Goal: Task Accomplishment & Management: Use online tool/utility

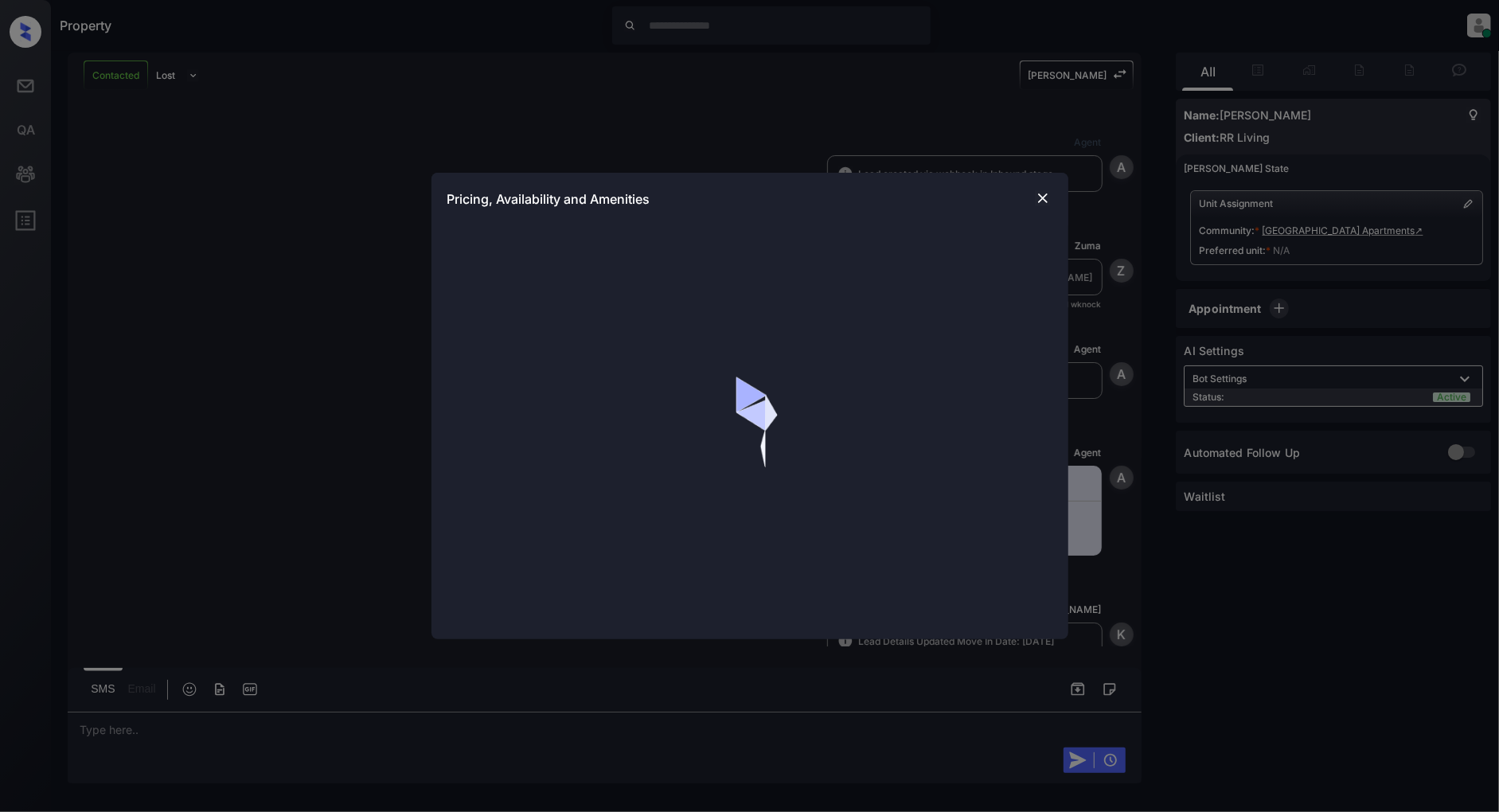
scroll to position [746, 0]
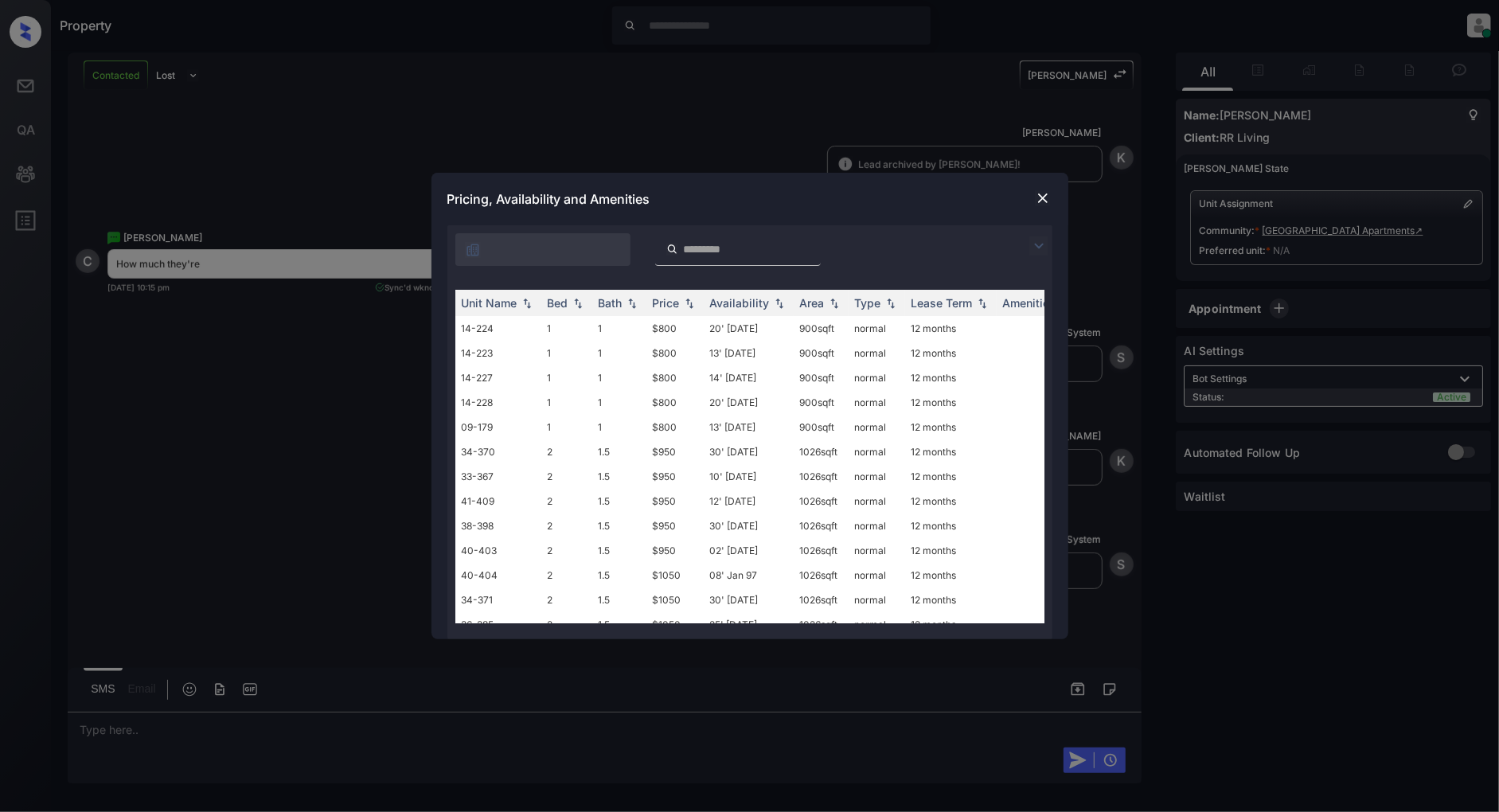
click at [1036, 240] on img at bounding box center [1039, 246] width 19 height 19
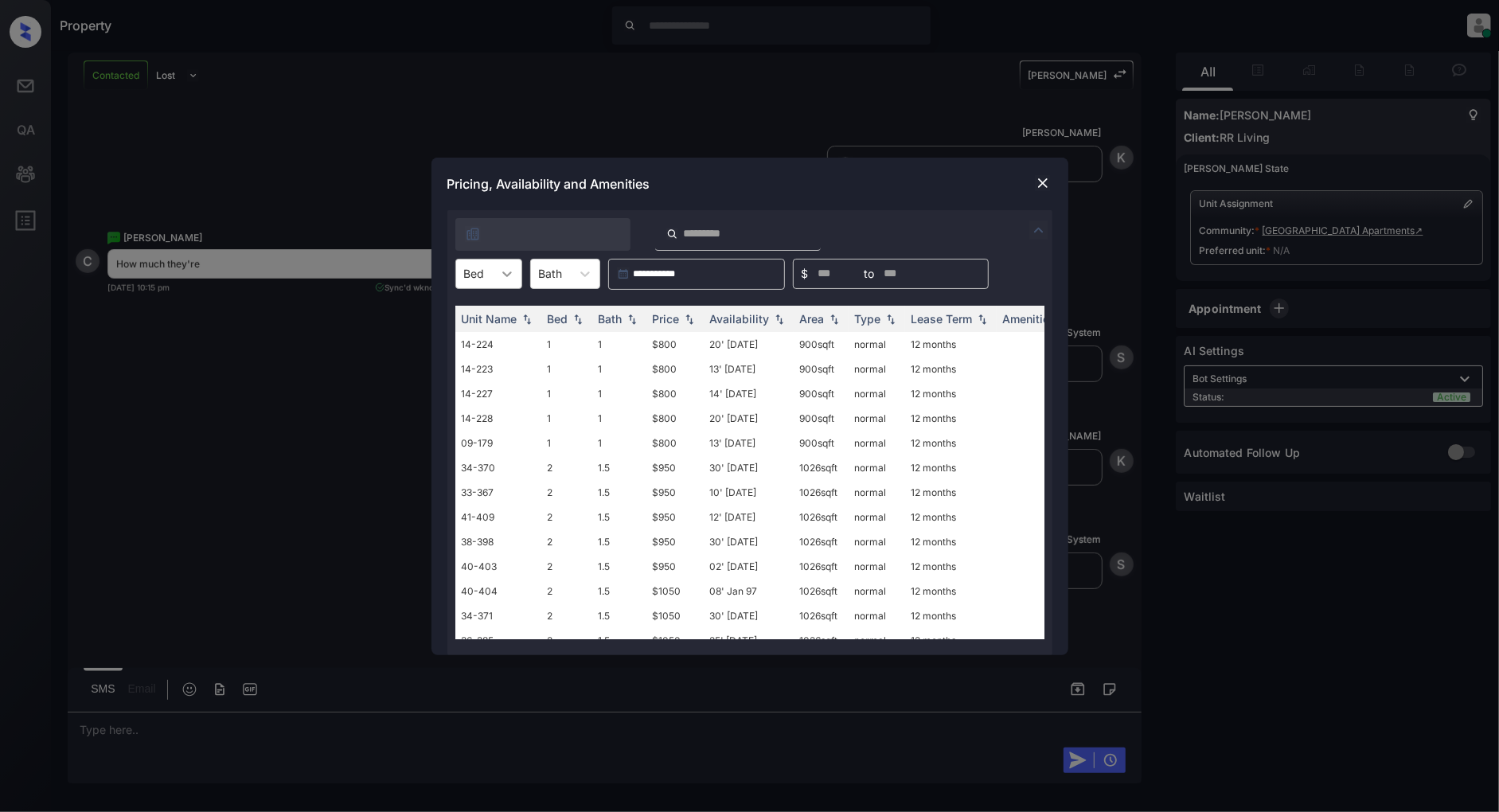
click at [511, 270] on icon at bounding box center [506, 274] width 16 height 16
click at [792, 188] on div "Pricing, Availability and Amenities" at bounding box center [750, 184] width 637 height 52
click at [1038, 184] on img at bounding box center [1042, 183] width 16 height 16
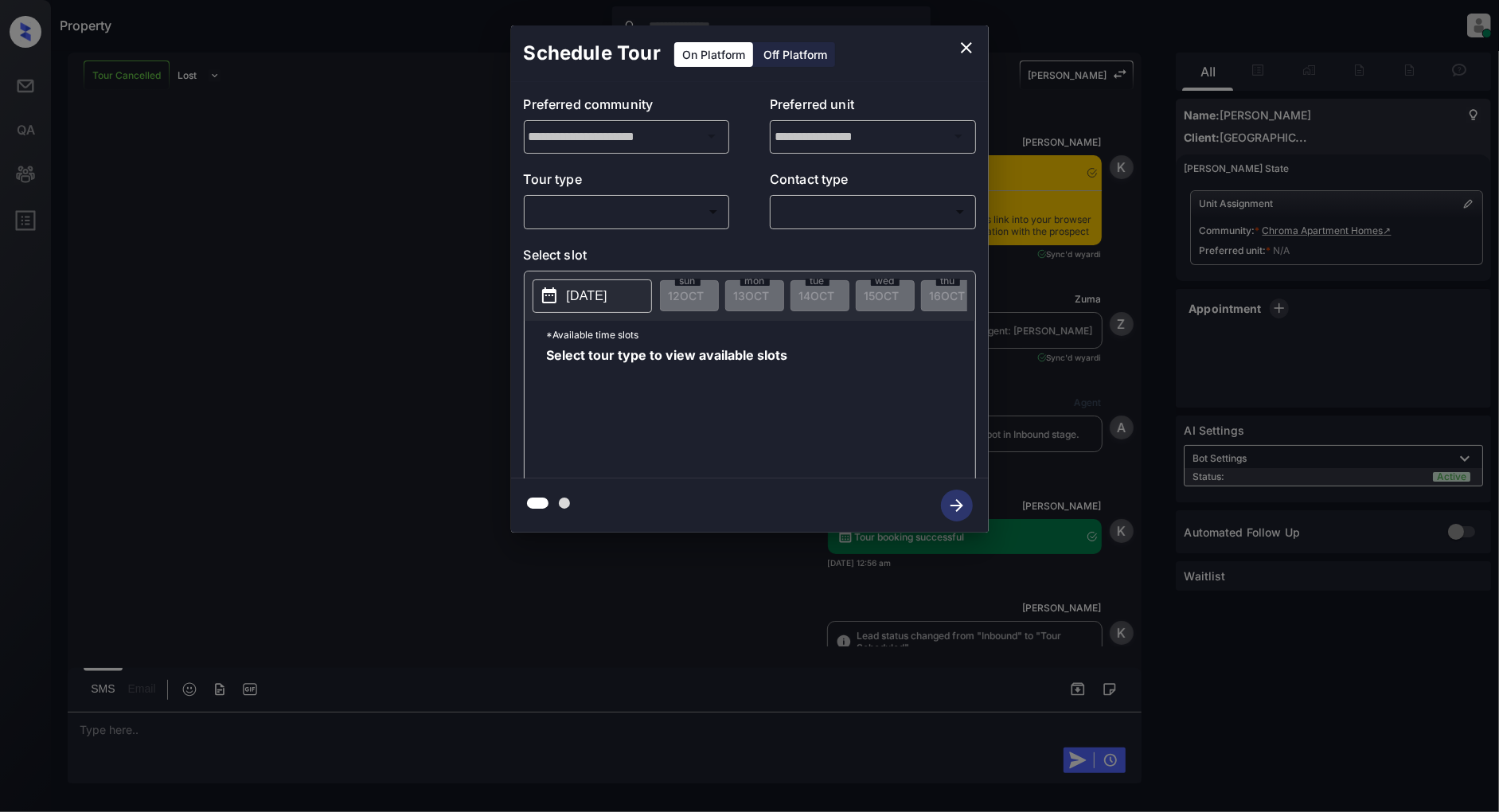
scroll to position [2824, 0]
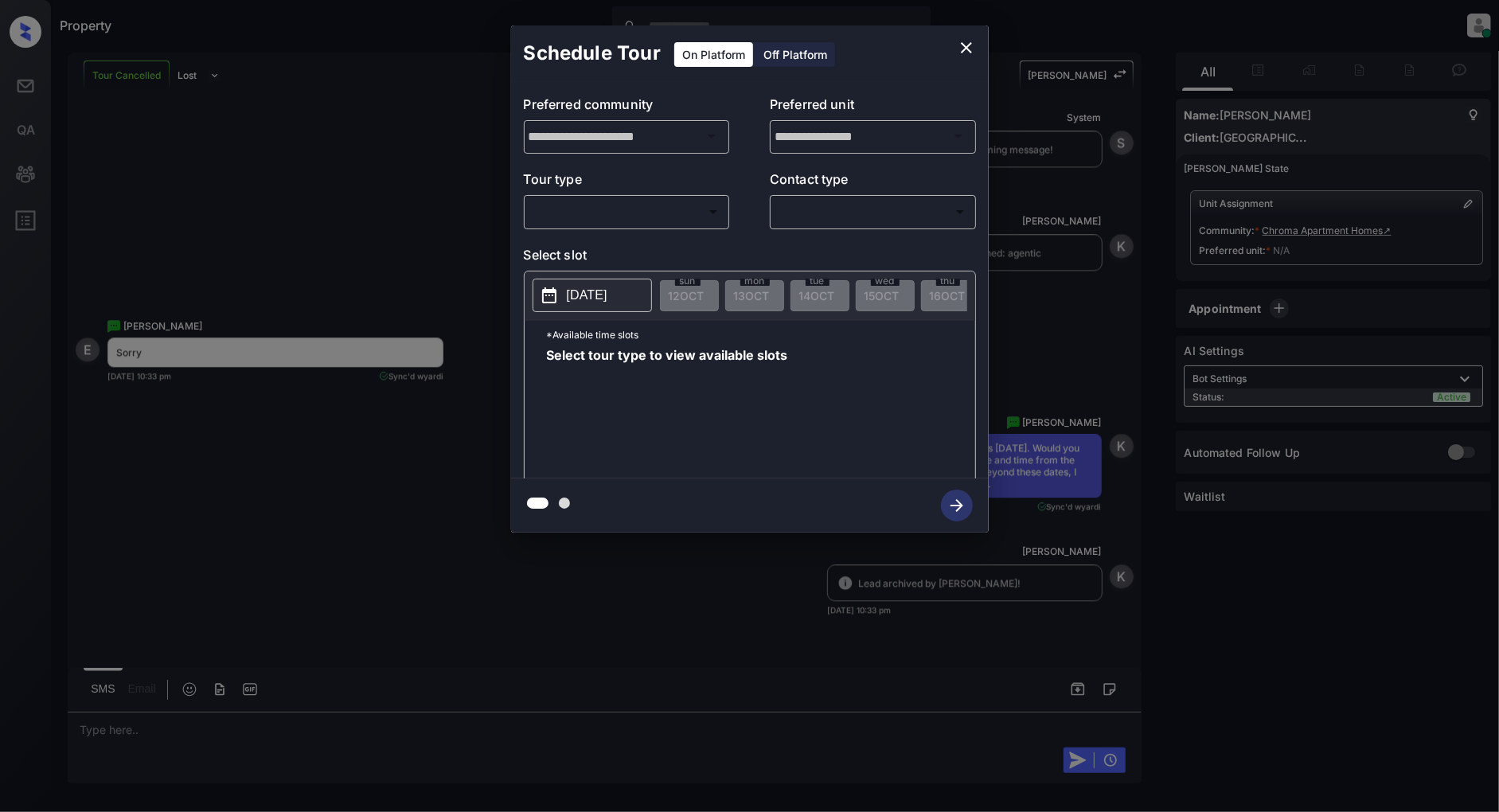
click at [667, 207] on body "Property [PERSON_NAME] Online Set yourself offline Set yourself on break Profil…" at bounding box center [749, 406] width 1499 height 812
click at [592, 238] on li "In Person" at bounding box center [626, 248] width 195 height 29
type input "********"
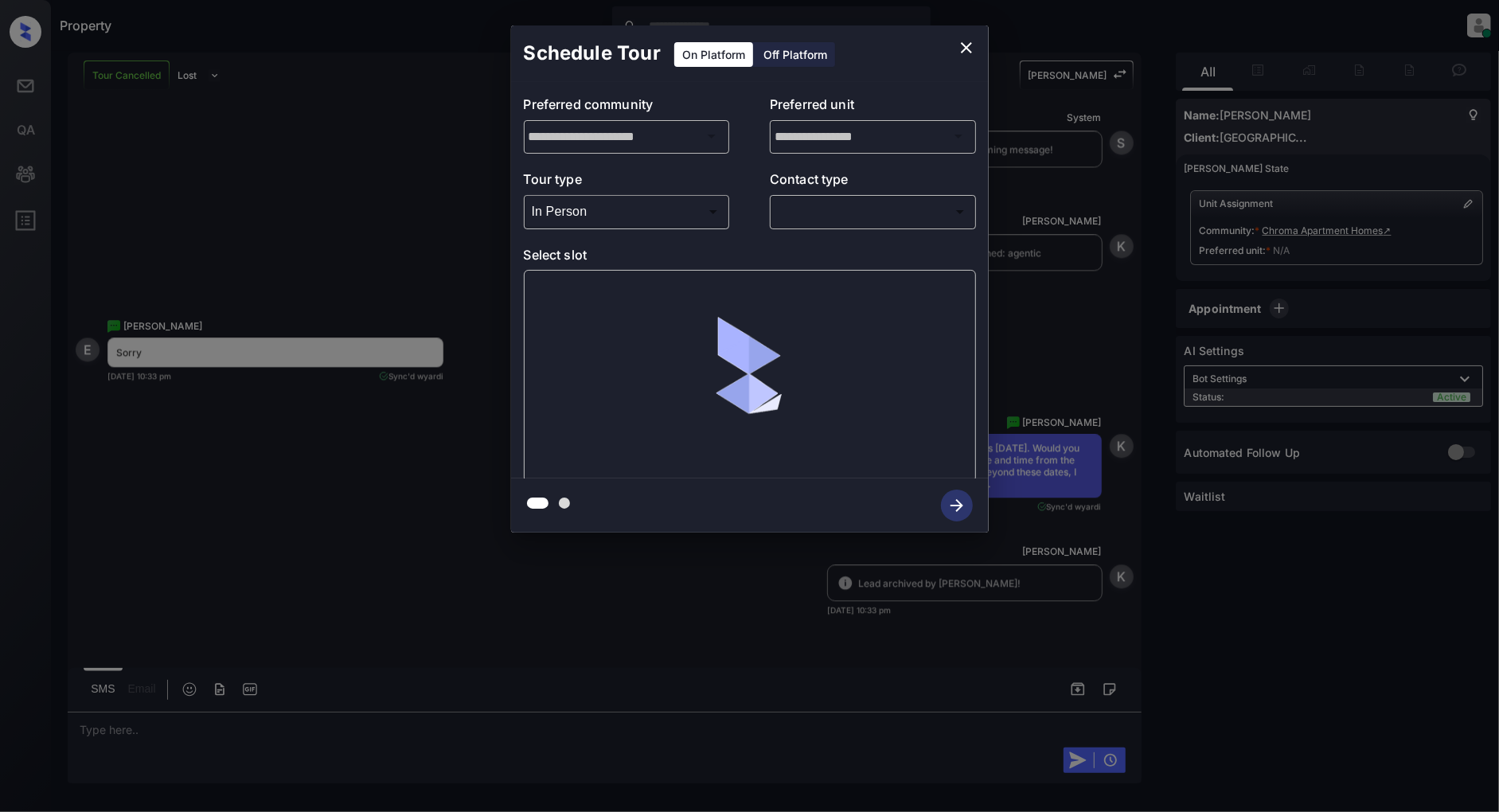
click at [829, 226] on div "​ ​" at bounding box center [873, 211] width 206 height 35
click at [827, 221] on body "Property [PERSON_NAME] Online Set yourself offline Set yourself on break Profil…" at bounding box center [749, 406] width 1499 height 812
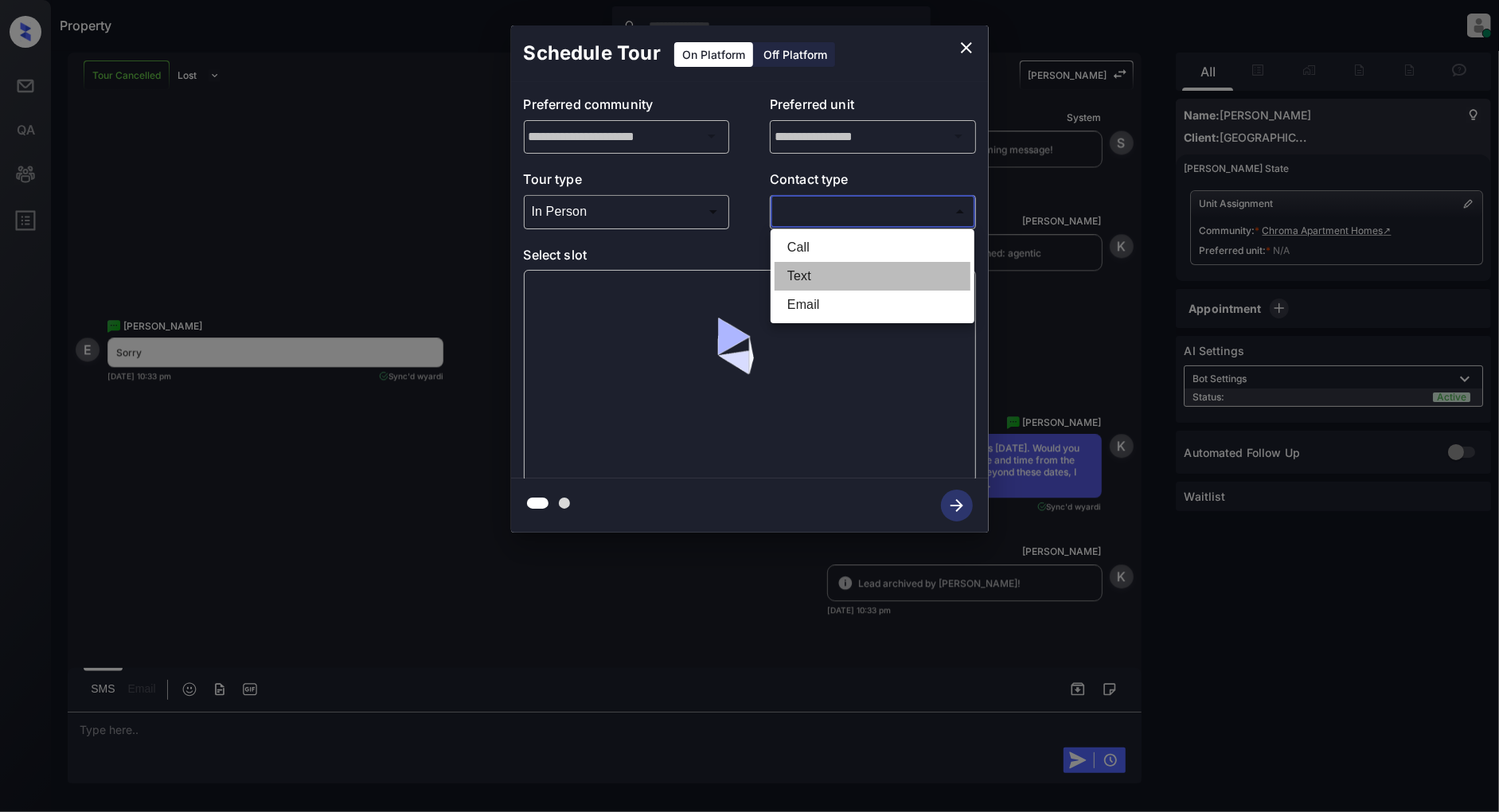
drag, startPoint x: 814, startPoint y: 266, endPoint x: 722, endPoint y: 280, distance: 93.1
click at [813, 266] on li "Text" at bounding box center [872, 276] width 195 height 29
type input "****"
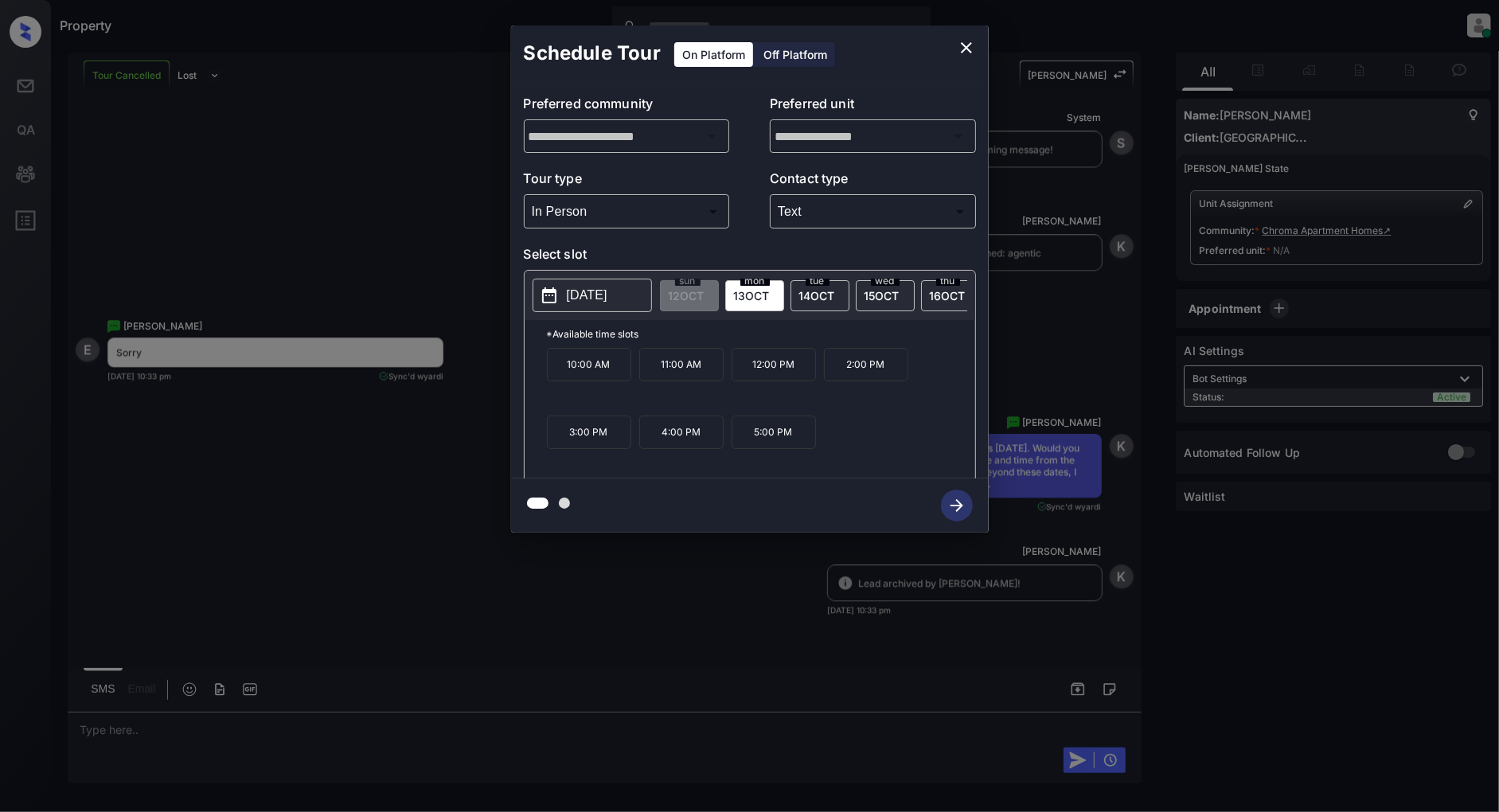
click at [598, 292] on p "2025-10-13" at bounding box center [587, 295] width 40 height 19
click at [977, 40] on button "close" at bounding box center [966, 48] width 32 height 32
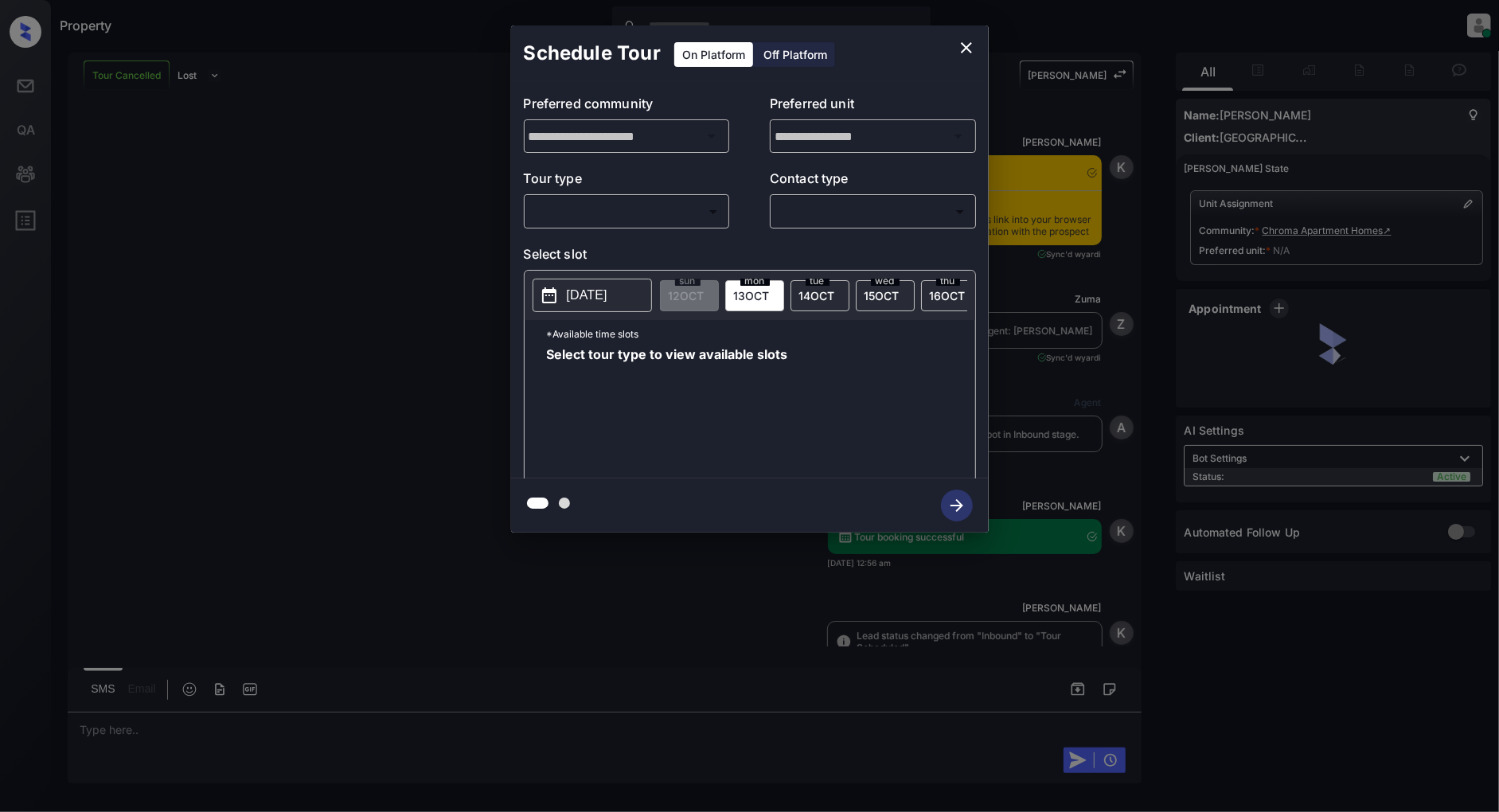
scroll to position [4193, 0]
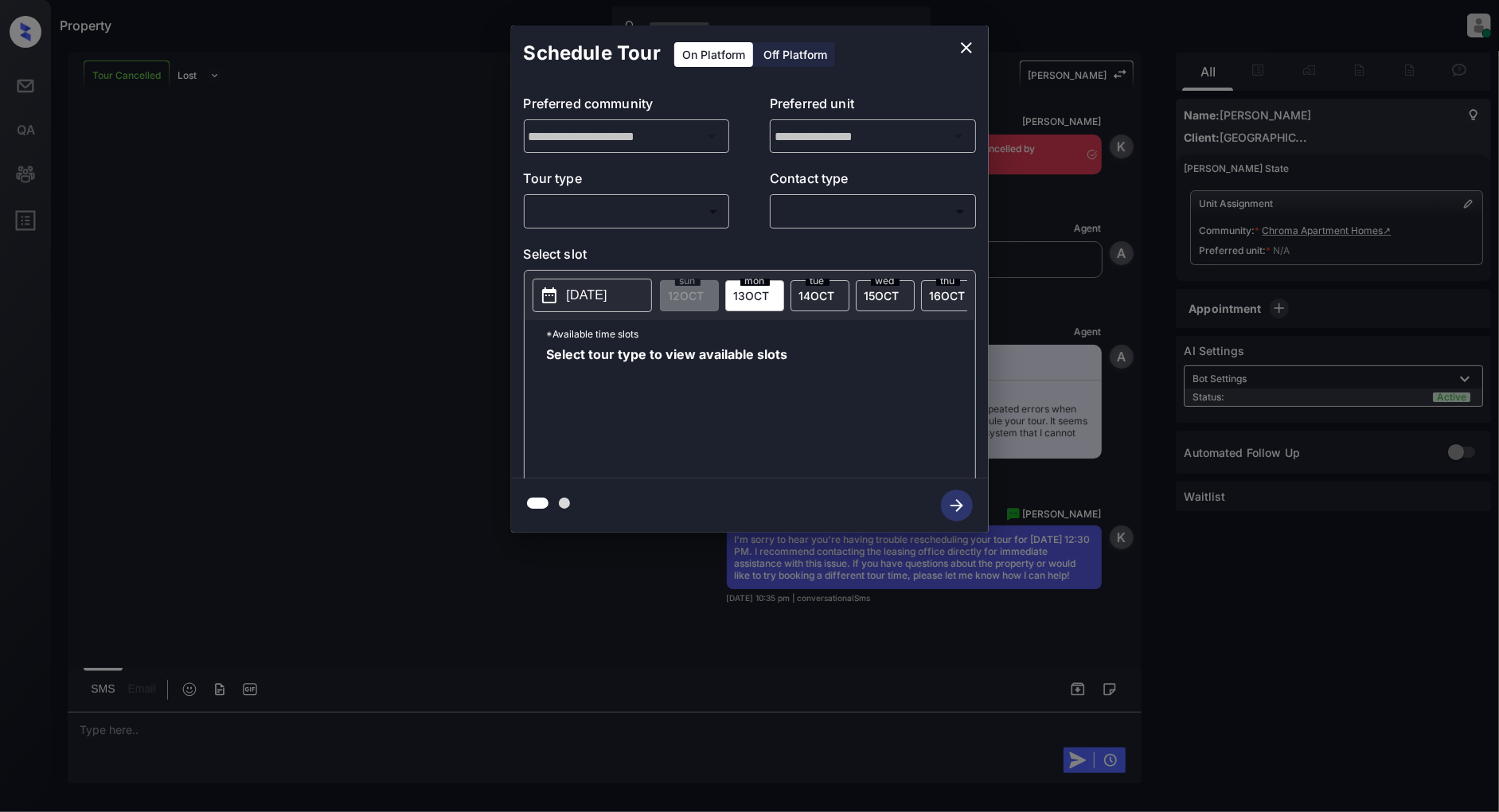
click at [617, 220] on body "Property [PERSON_NAME] Online Set yourself offline Set yourself on break Profil…" at bounding box center [749, 406] width 1499 height 812
click at [596, 254] on li "In Person" at bounding box center [626, 248] width 195 height 29
type input "********"
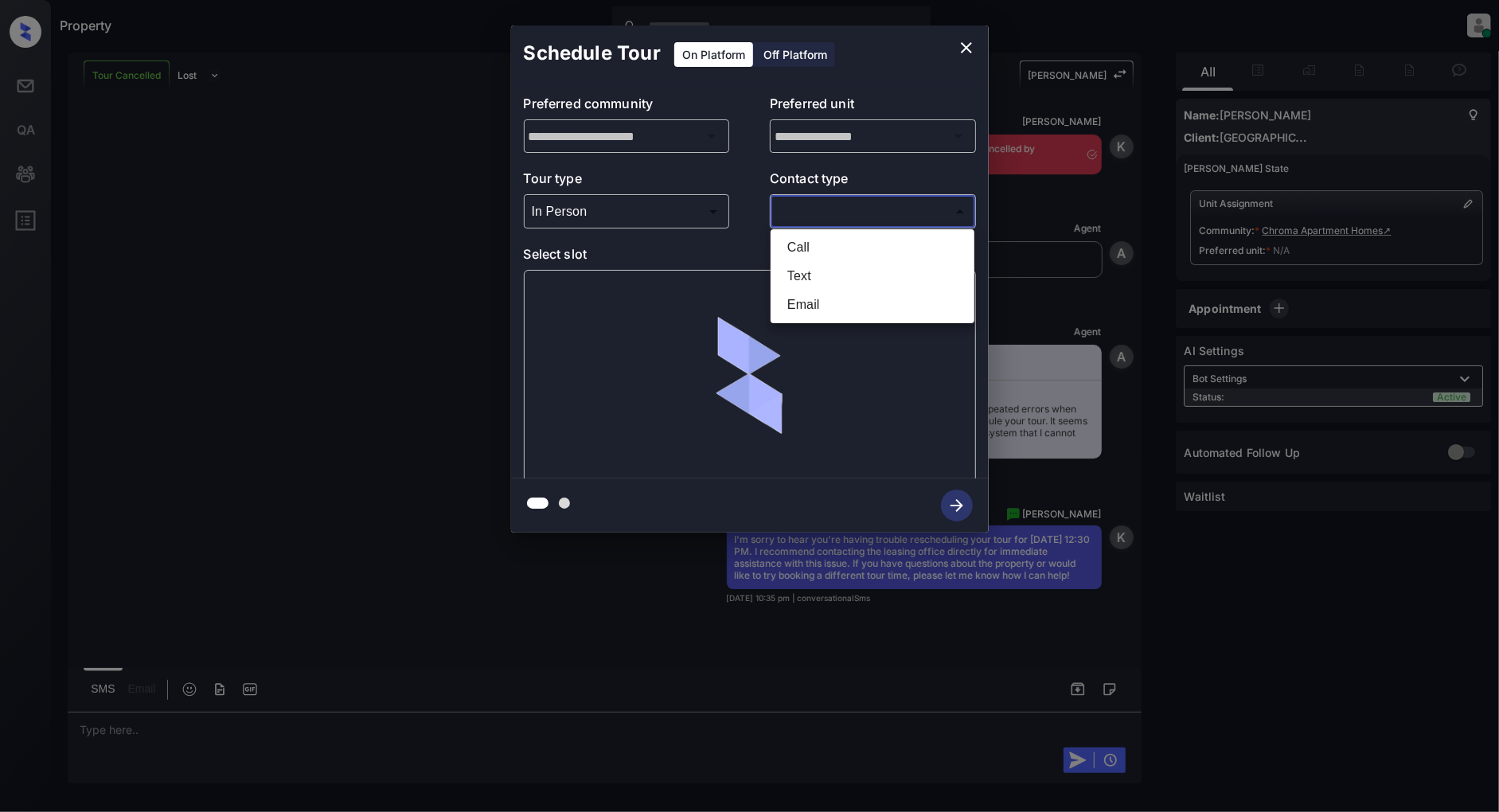
click at [873, 212] on body "Property Patrick Deasis Online Set yourself offline Set yourself on break Profi…" at bounding box center [749, 406] width 1499 height 812
click at [805, 276] on li "Text" at bounding box center [872, 276] width 195 height 29
type input "****"
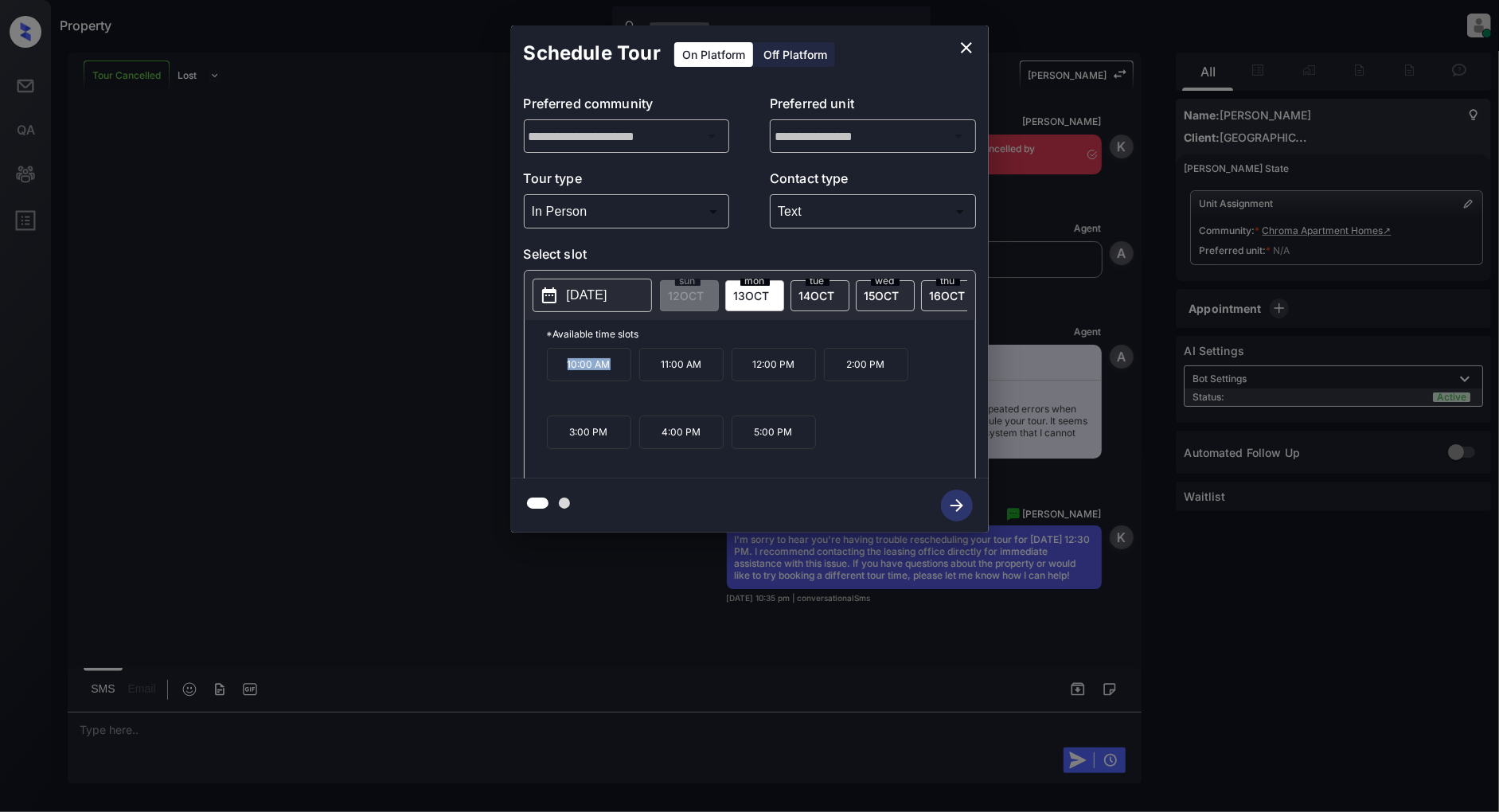
drag, startPoint x: 616, startPoint y: 380, endPoint x: 519, endPoint y: 377, distance: 97.0
click at [519, 377] on div "**********" at bounding box center [750, 280] width 478 height 398
copy p "10:00 AM"
drag, startPoint x: 799, startPoint y: 378, endPoint x: 753, endPoint y: 378, distance: 46.0
click at [753, 378] on p "12:00 PM" at bounding box center [774, 365] width 84 height 34
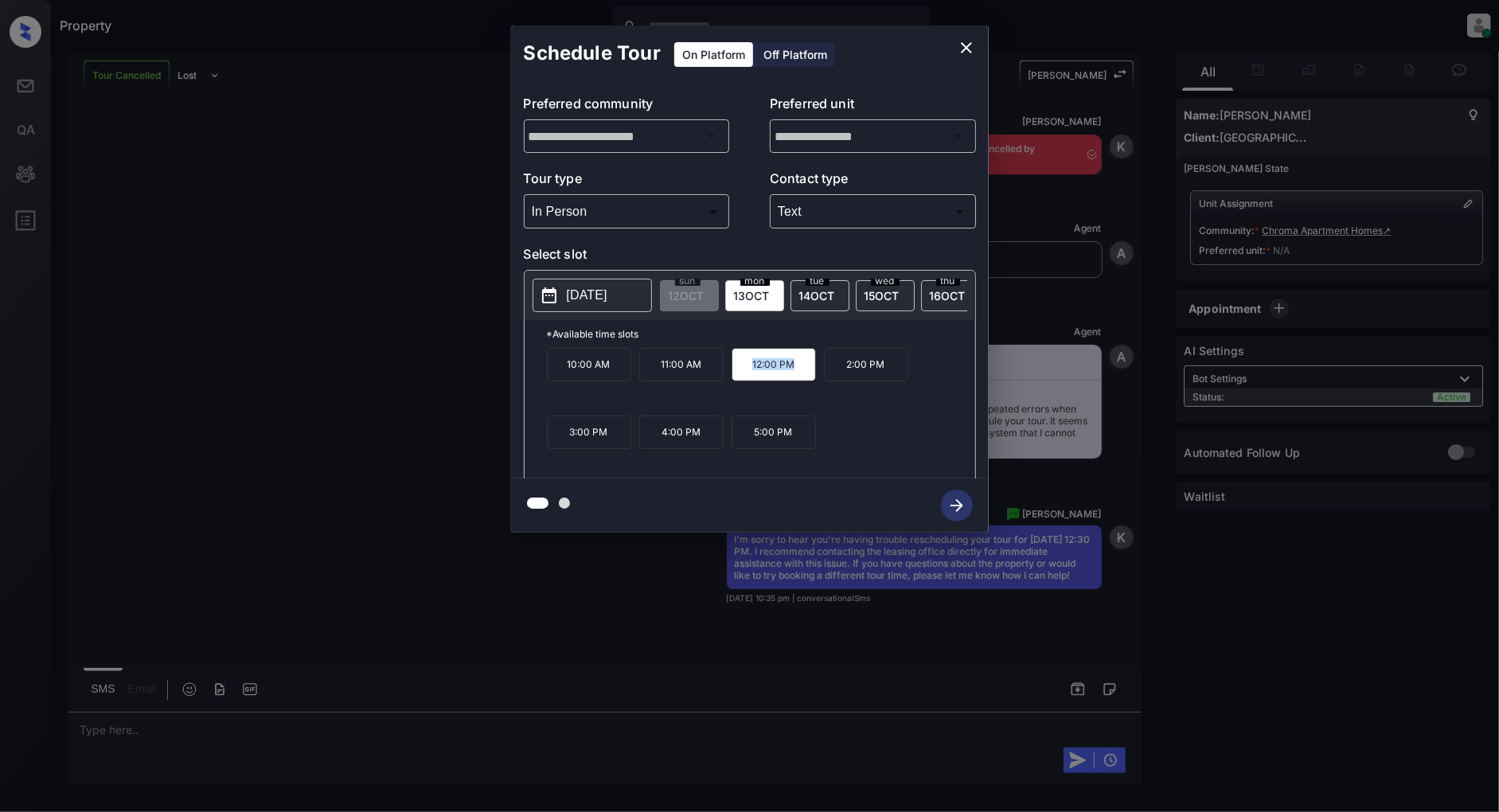
copy p "12:00 PM"
drag, startPoint x: 699, startPoint y: 444, endPoint x: 664, endPoint y: 447, distance: 35.1
click at [664, 447] on p "4:00 PM" at bounding box center [682, 432] width 84 height 34
copy p "4:00 PM"
click at [975, 46] on icon "close" at bounding box center [966, 47] width 19 height 19
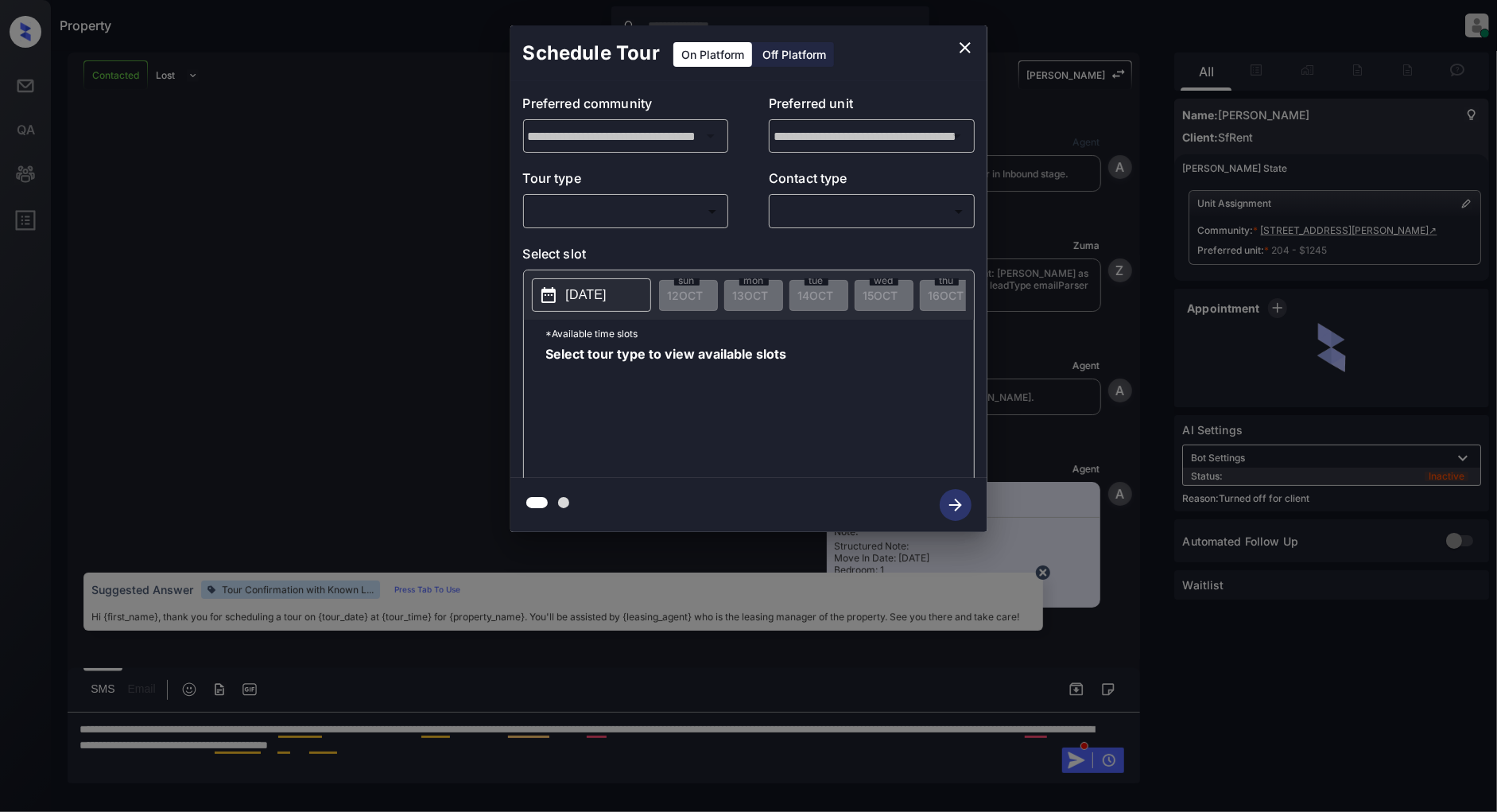
scroll to position [3414, 0]
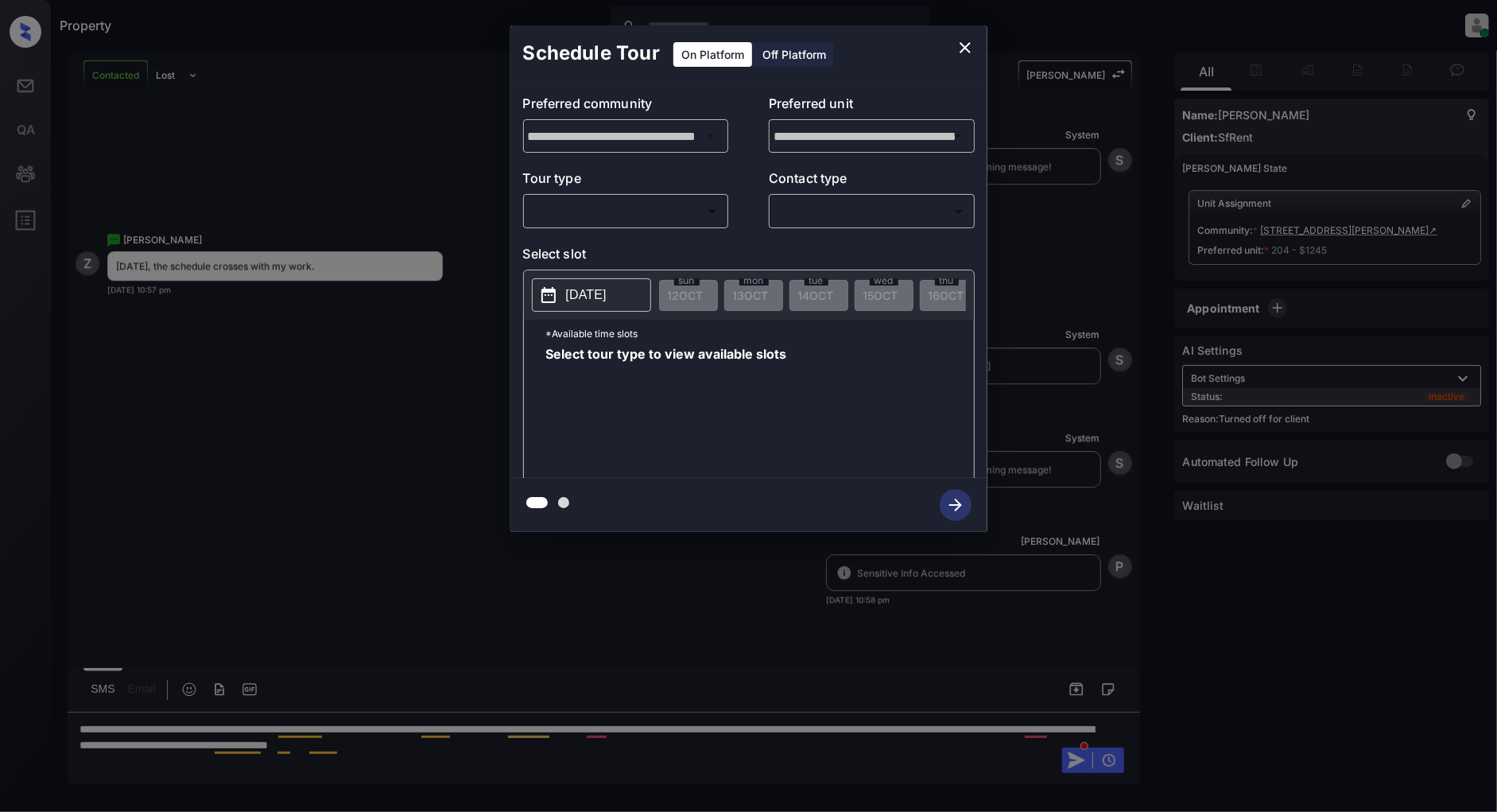
click at [822, 50] on div "Off Platform" at bounding box center [794, 54] width 79 height 24
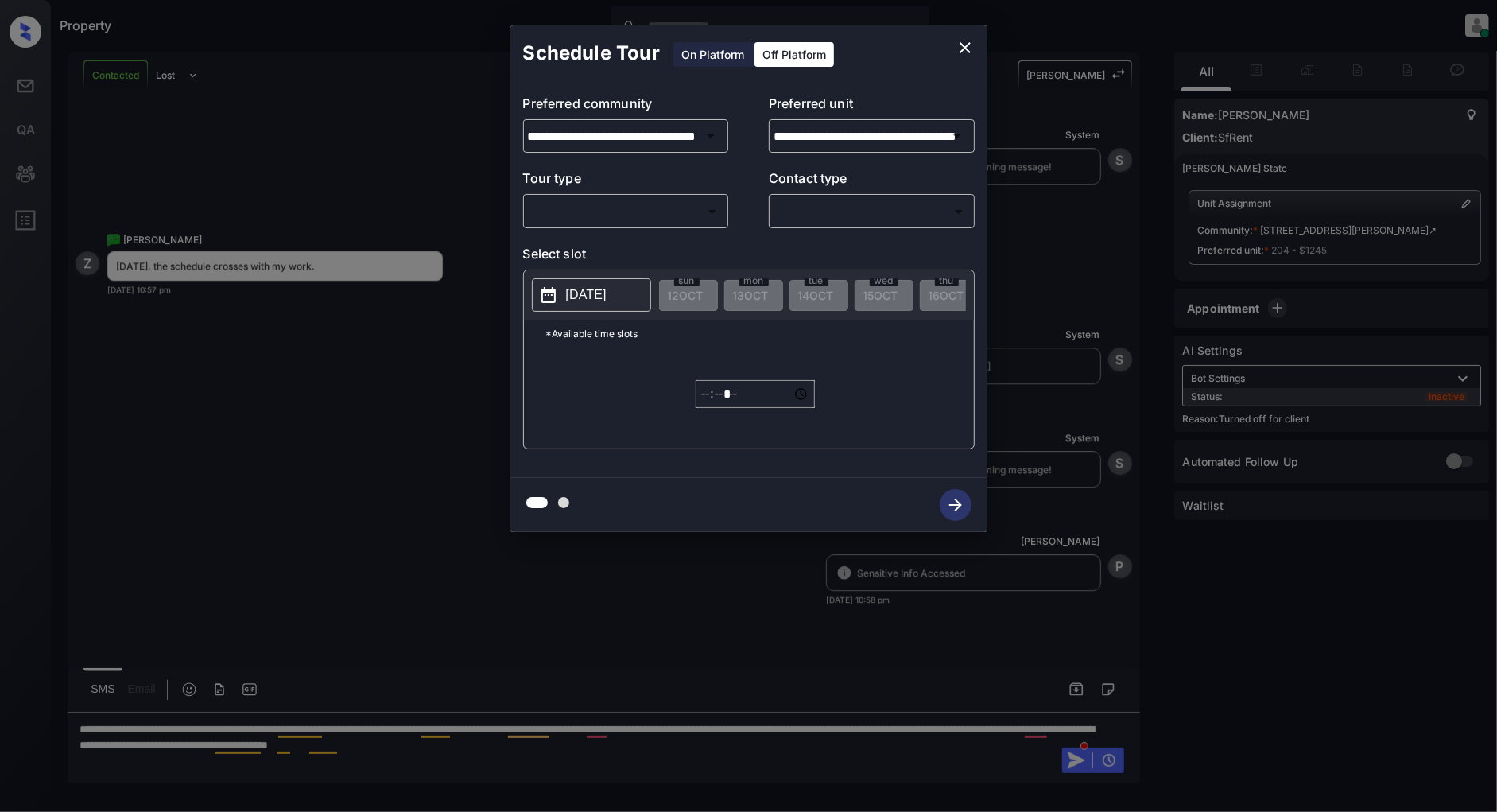
click at [601, 219] on body "Property Patrick Deasis Online Set yourself offline Set yourself on break Profi…" at bounding box center [748, 406] width 1497 height 812
click at [591, 254] on li "In Person" at bounding box center [625, 247] width 195 height 29
type input "********"
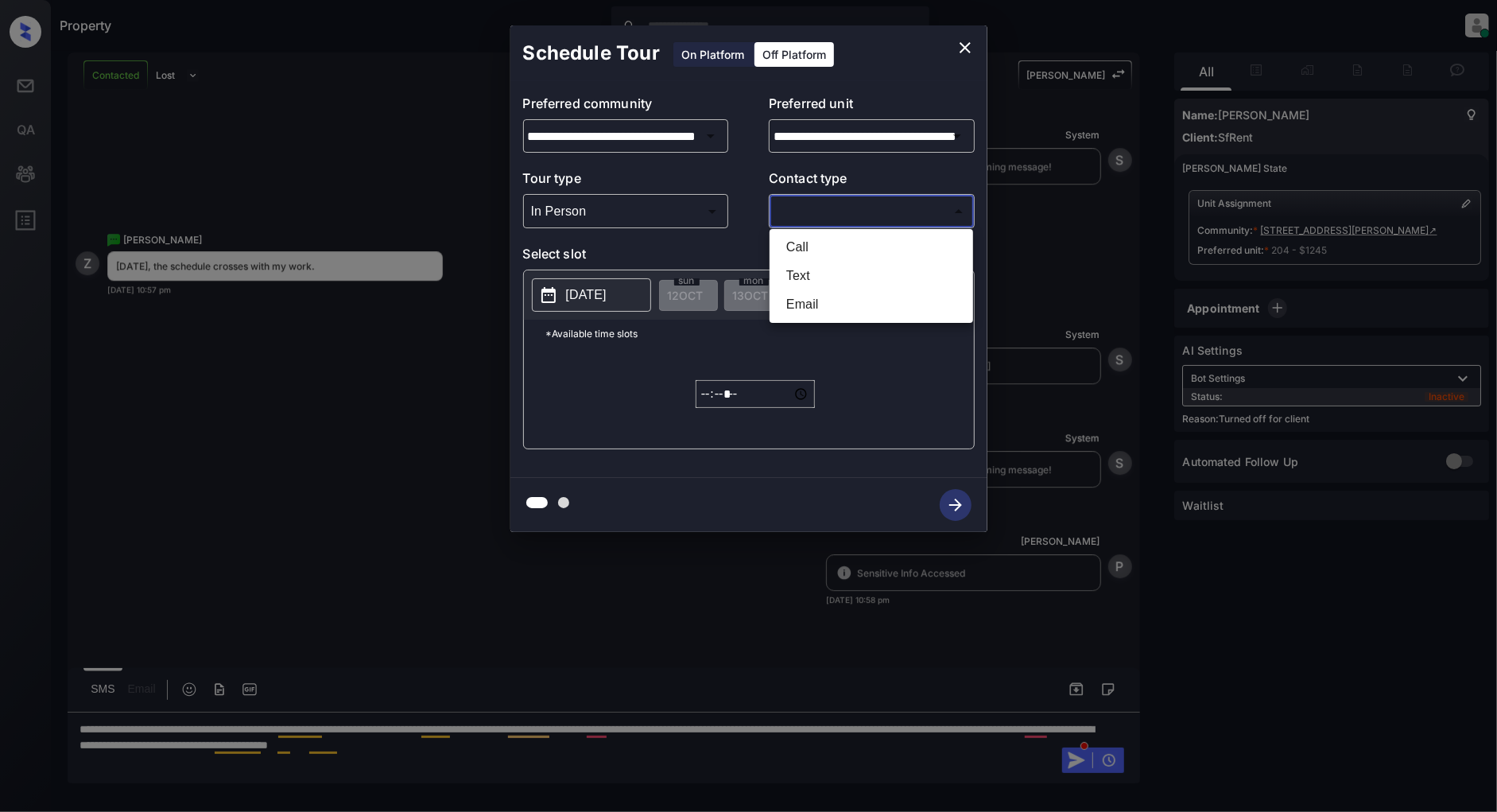
click at [879, 212] on body "Property Patrick Deasis Online Set yourself offline Set yourself on break Profi…" at bounding box center [748, 406] width 1497 height 812
click at [849, 276] on li "Text" at bounding box center [871, 276] width 195 height 29
type input "****"
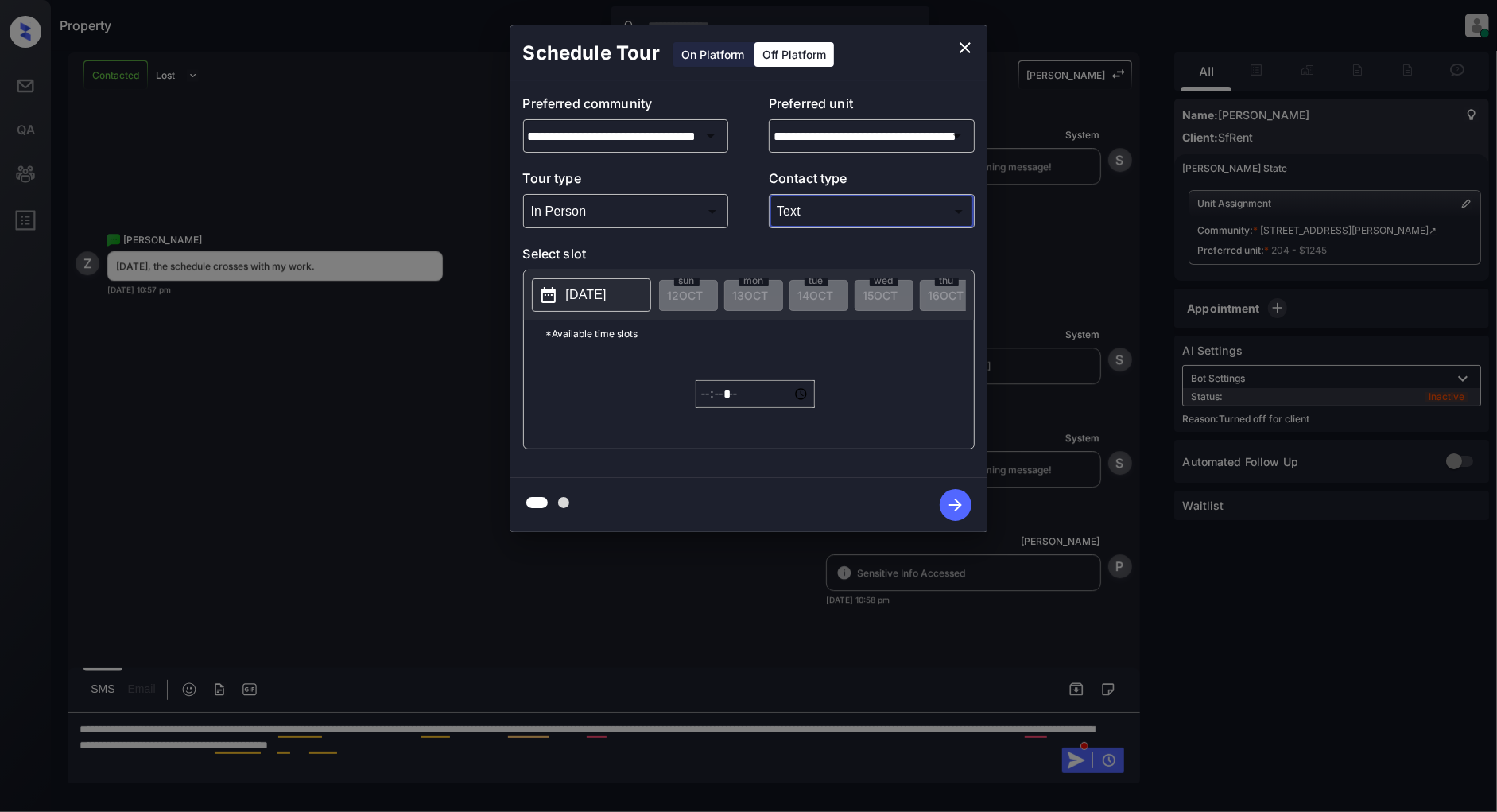
click at [607, 287] on p "2025-10-12" at bounding box center [587, 295] width 40 height 19
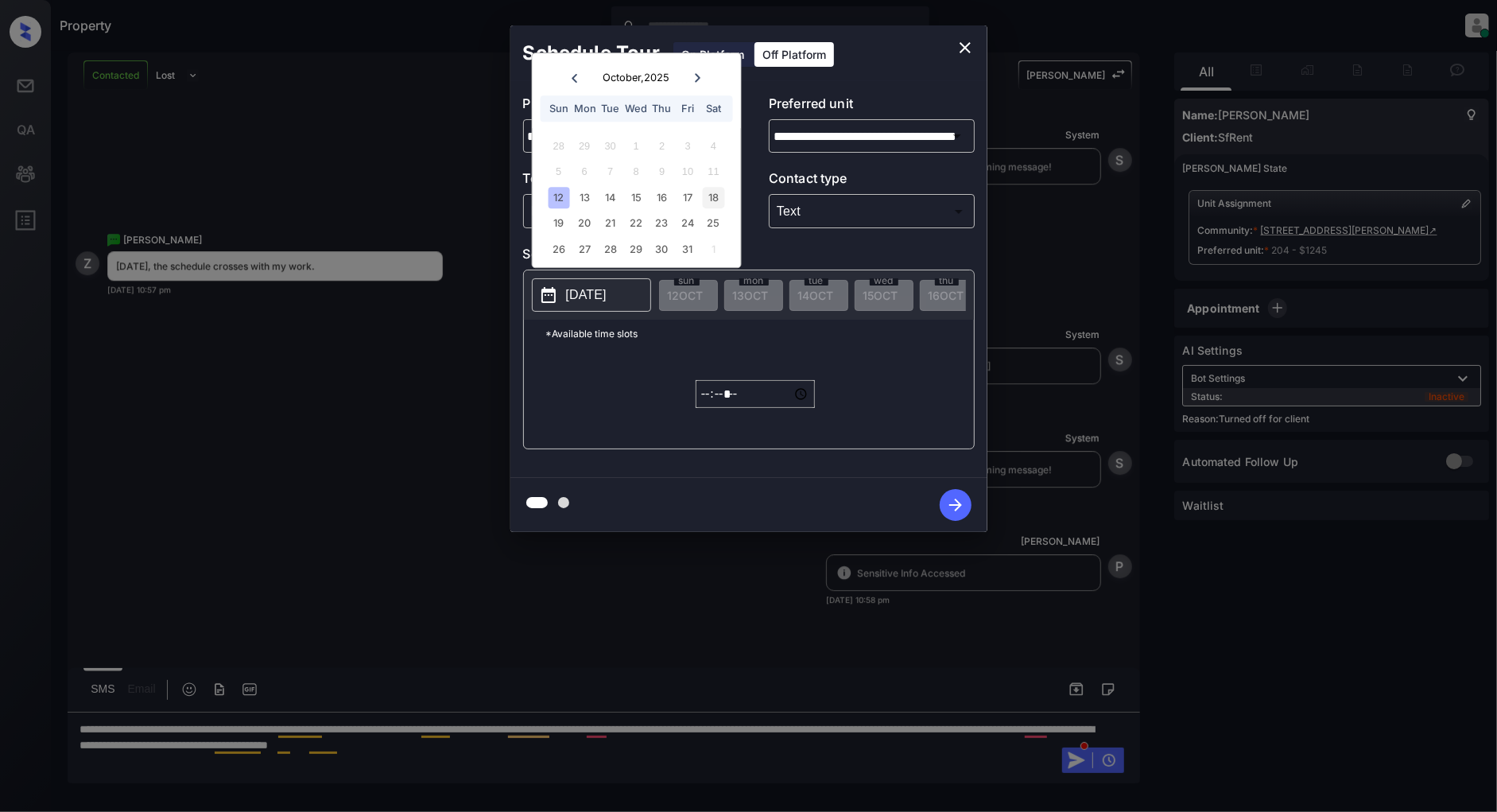
click at [708, 197] on div "18" at bounding box center [714, 198] width 22 height 22
click at [701, 408] on input "*****" at bounding box center [756, 394] width 119 height 28
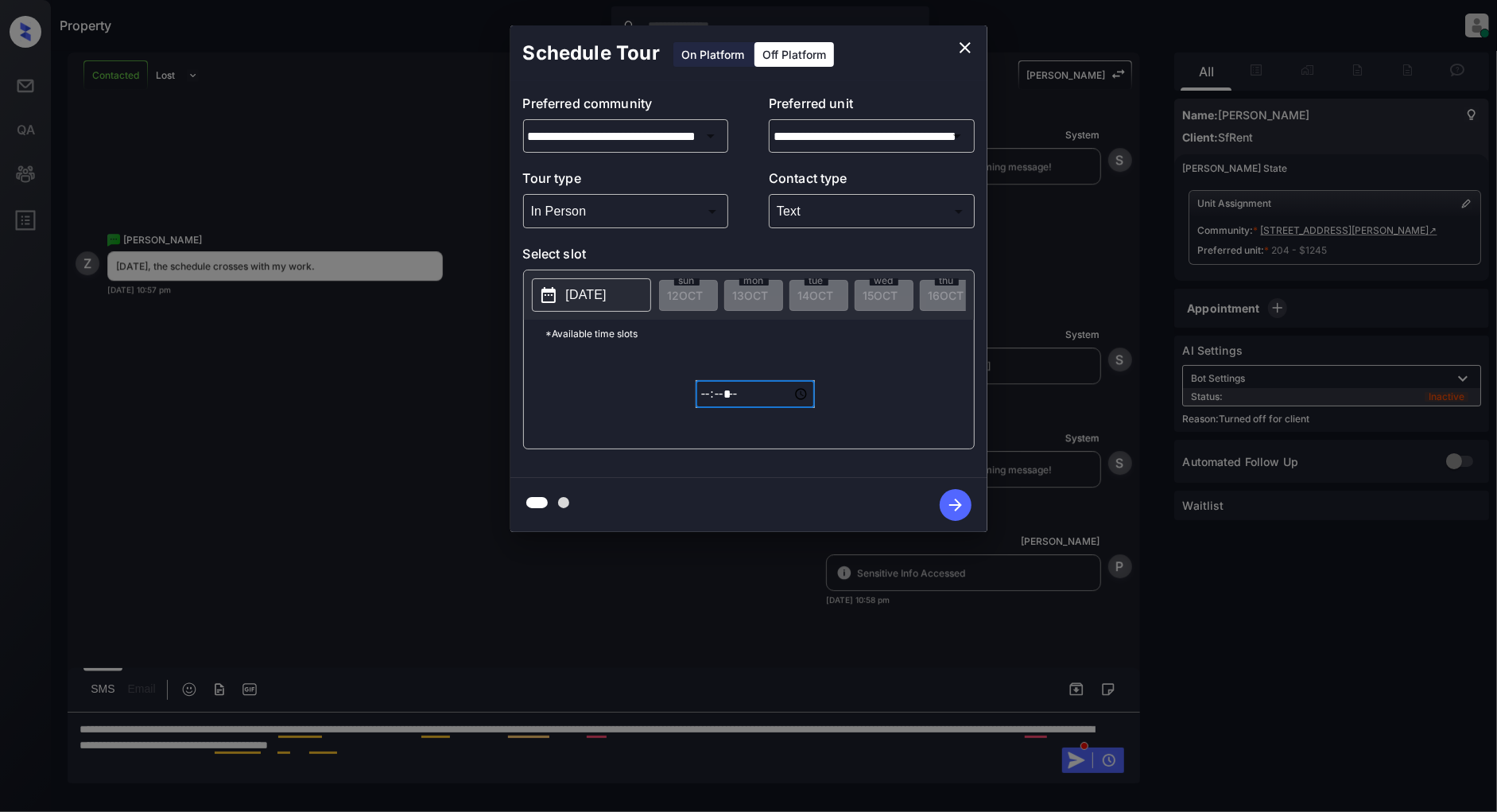
type input "*****"
click at [950, 503] on icon "button" at bounding box center [956, 505] width 32 height 32
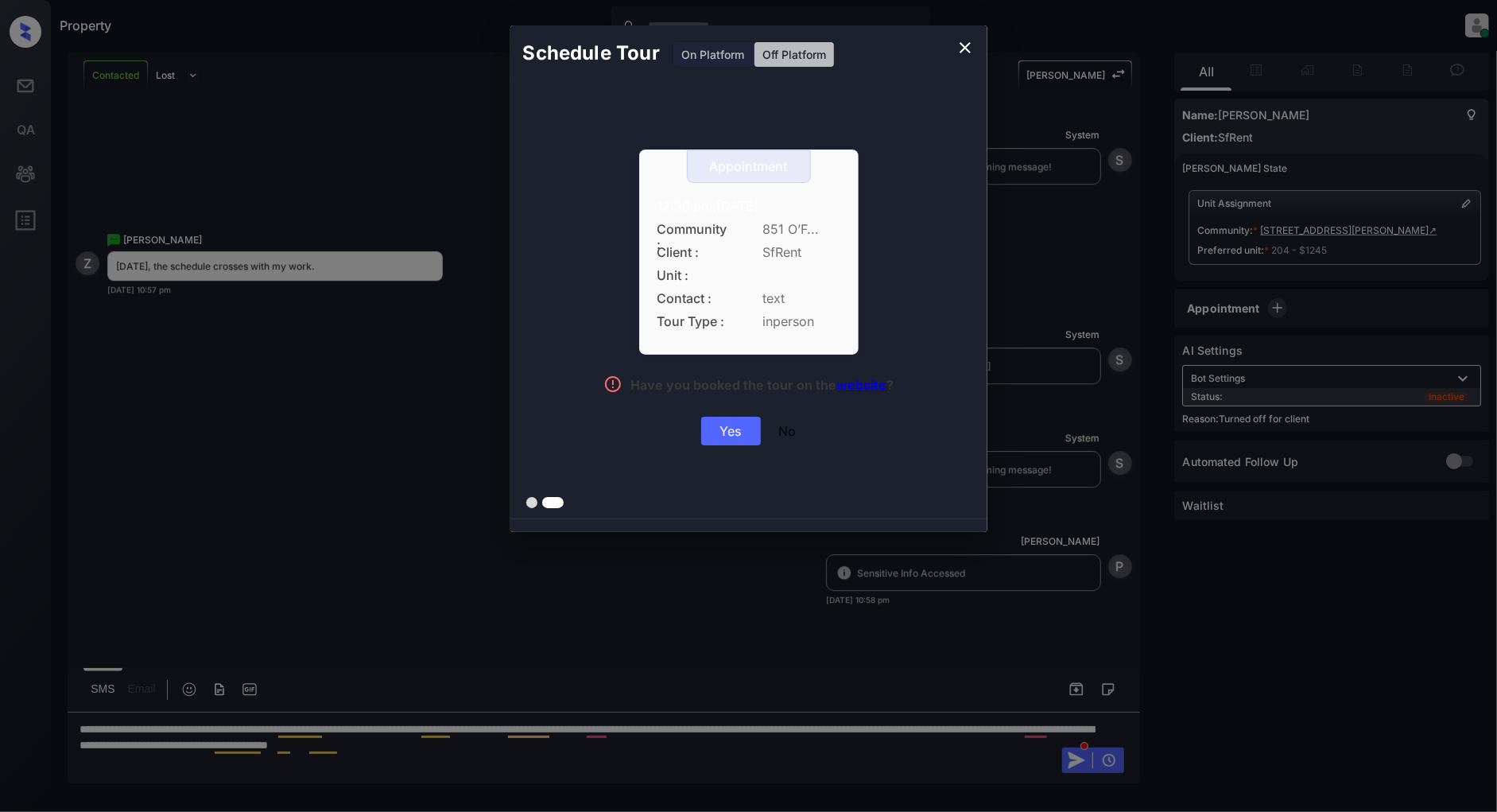
click at [733, 438] on div "Yes" at bounding box center [730, 431] width 60 height 29
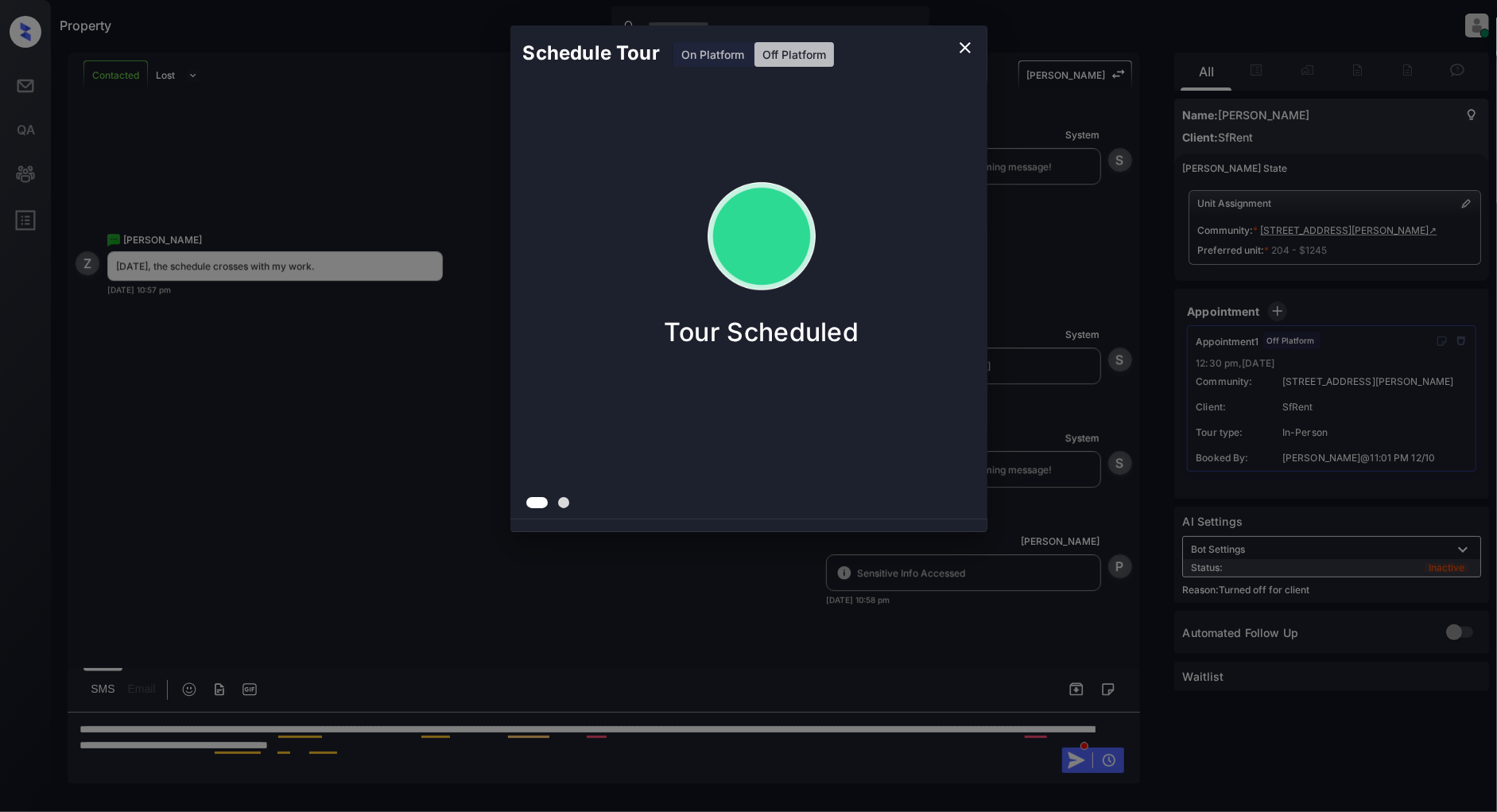
scroll to position [3415, 0]
click at [968, 48] on icon "close" at bounding box center [965, 47] width 19 height 19
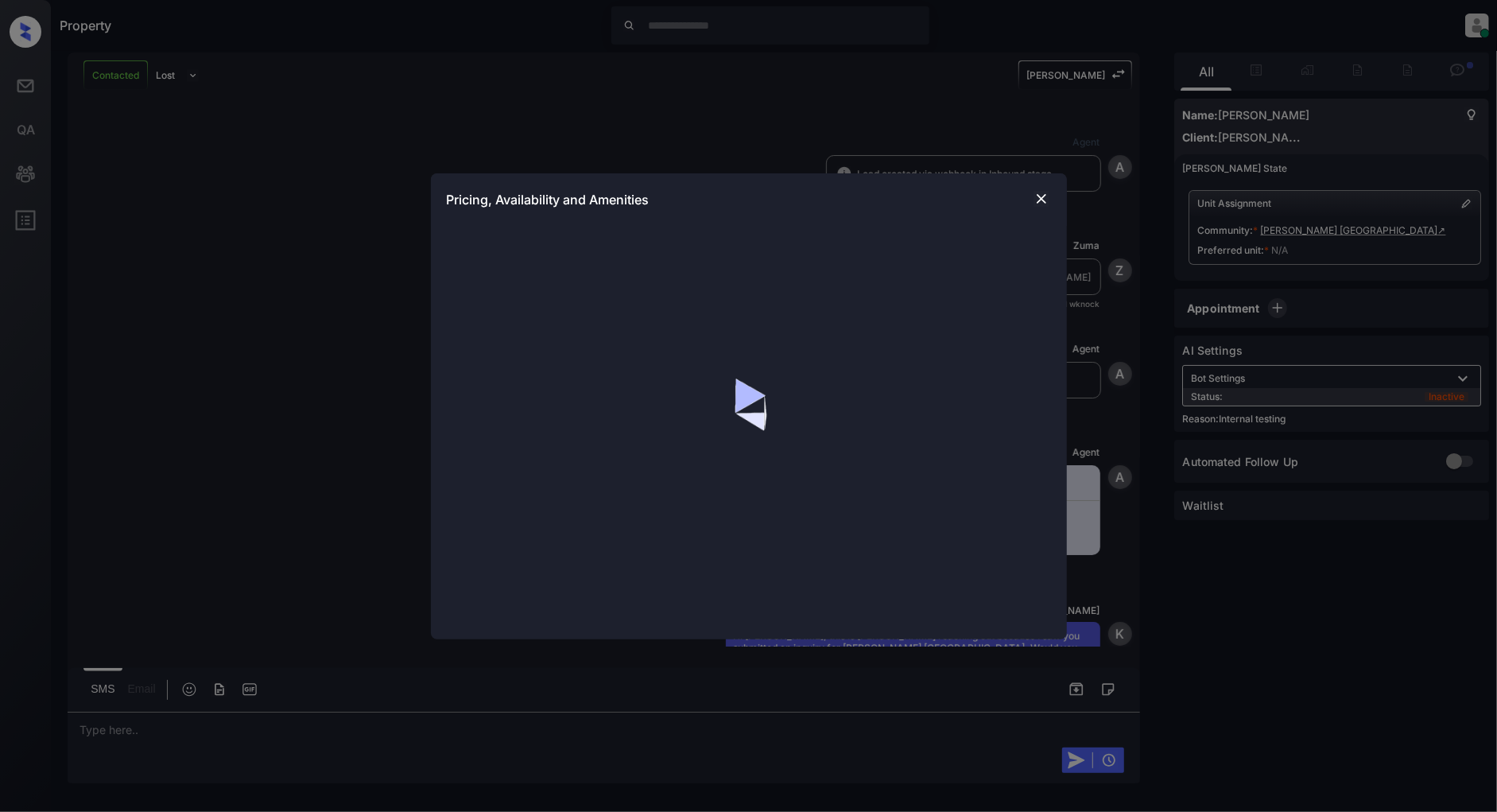
scroll to position [3039, 0]
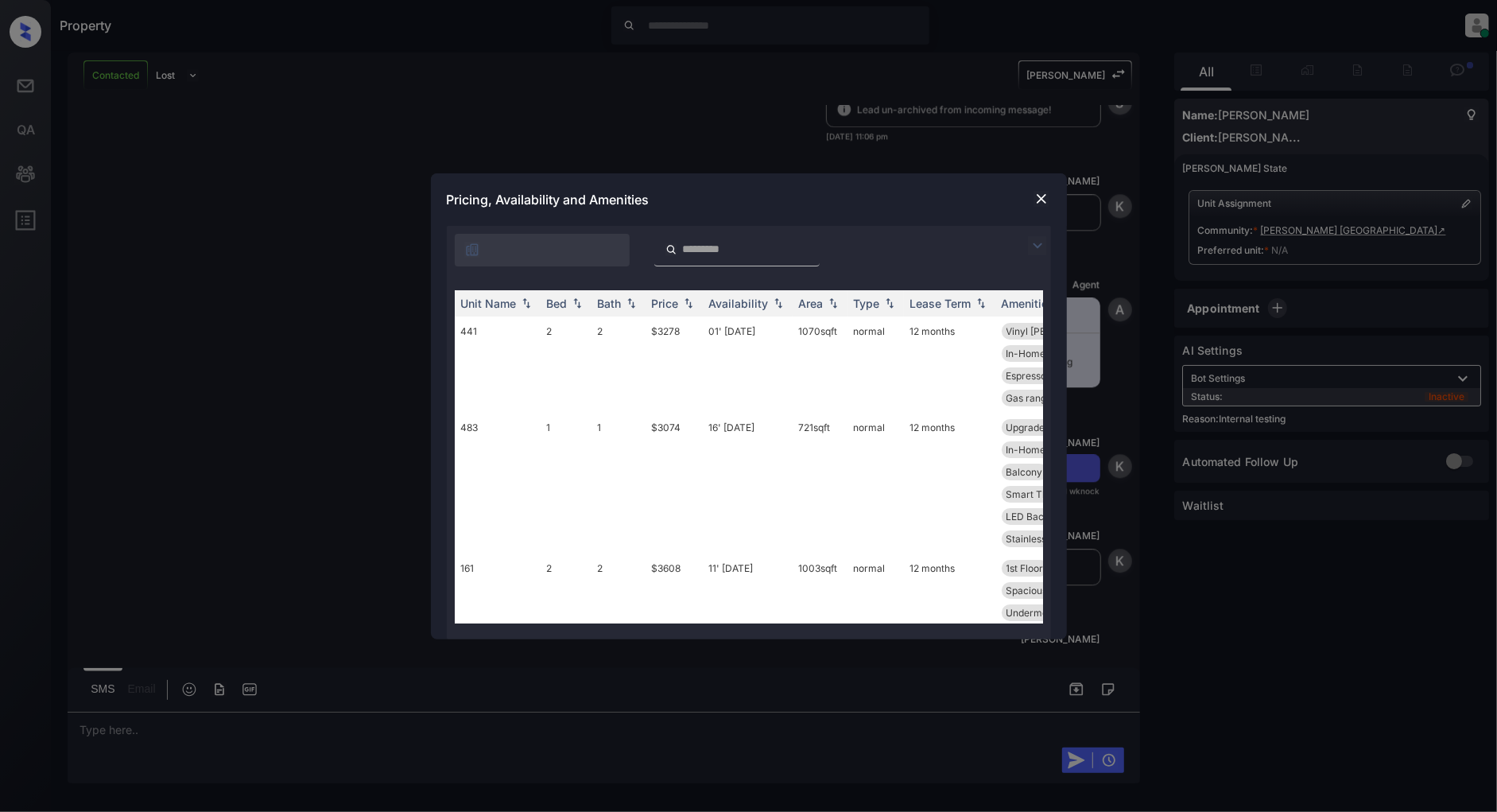
click at [1036, 254] on div at bounding box center [749, 246] width 604 height 40
click at [1033, 241] on img at bounding box center [1038, 246] width 19 height 19
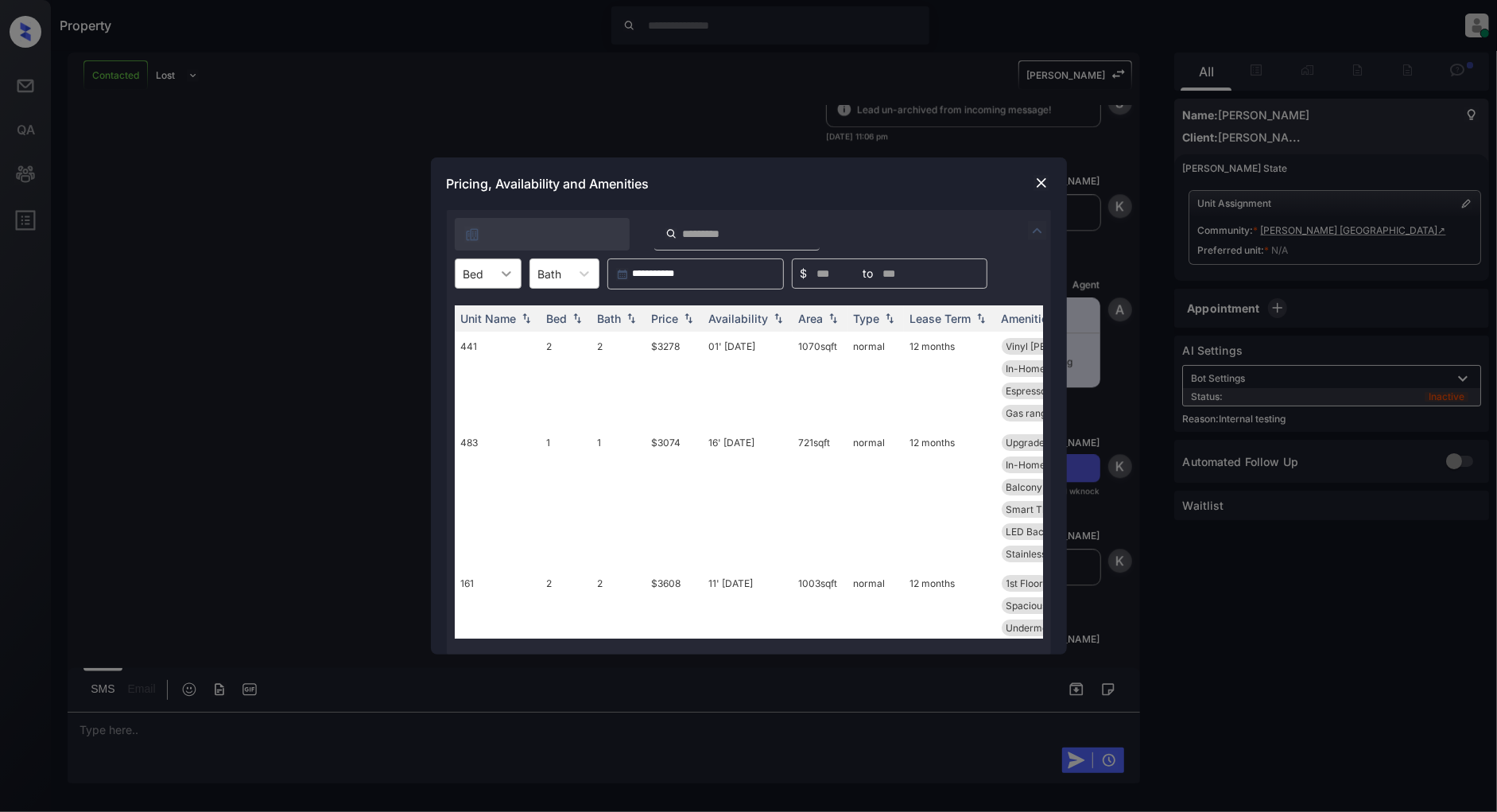
click at [507, 270] on icon at bounding box center [506, 273] width 16 height 16
click at [480, 335] on div "2" at bounding box center [488, 341] width 66 height 29
click at [701, 321] on th "Price" at bounding box center [674, 318] width 57 height 26
click at [695, 321] on img at bounding box center [688, 318] width 16 height 12
drag, startPoint x: 693, startPoint y: 350, endPoint x: 631, endPoint y: 351, distance: 62.0
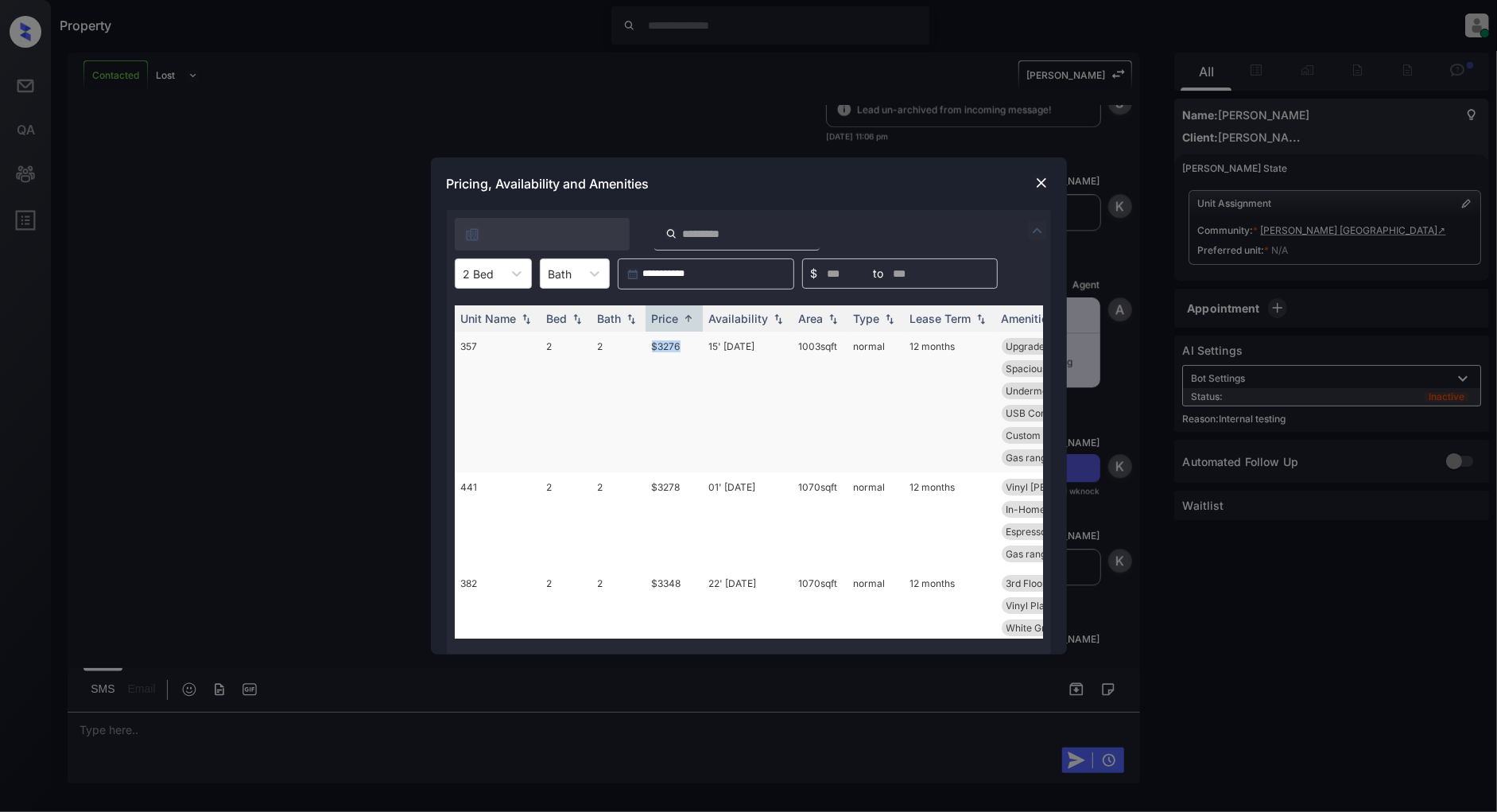
click at [631, 351] on tr "357 2 2 $3276 15' Sep 25 1003 sqft normal 12 months Upgrades: 2x2 3rd Floor Qua…" at bounding box center [870, 401] width 831 height 141
copy tr "$3276"
click at [1043, 188] on img at bounding box center [1041, 183] width 16 height 16
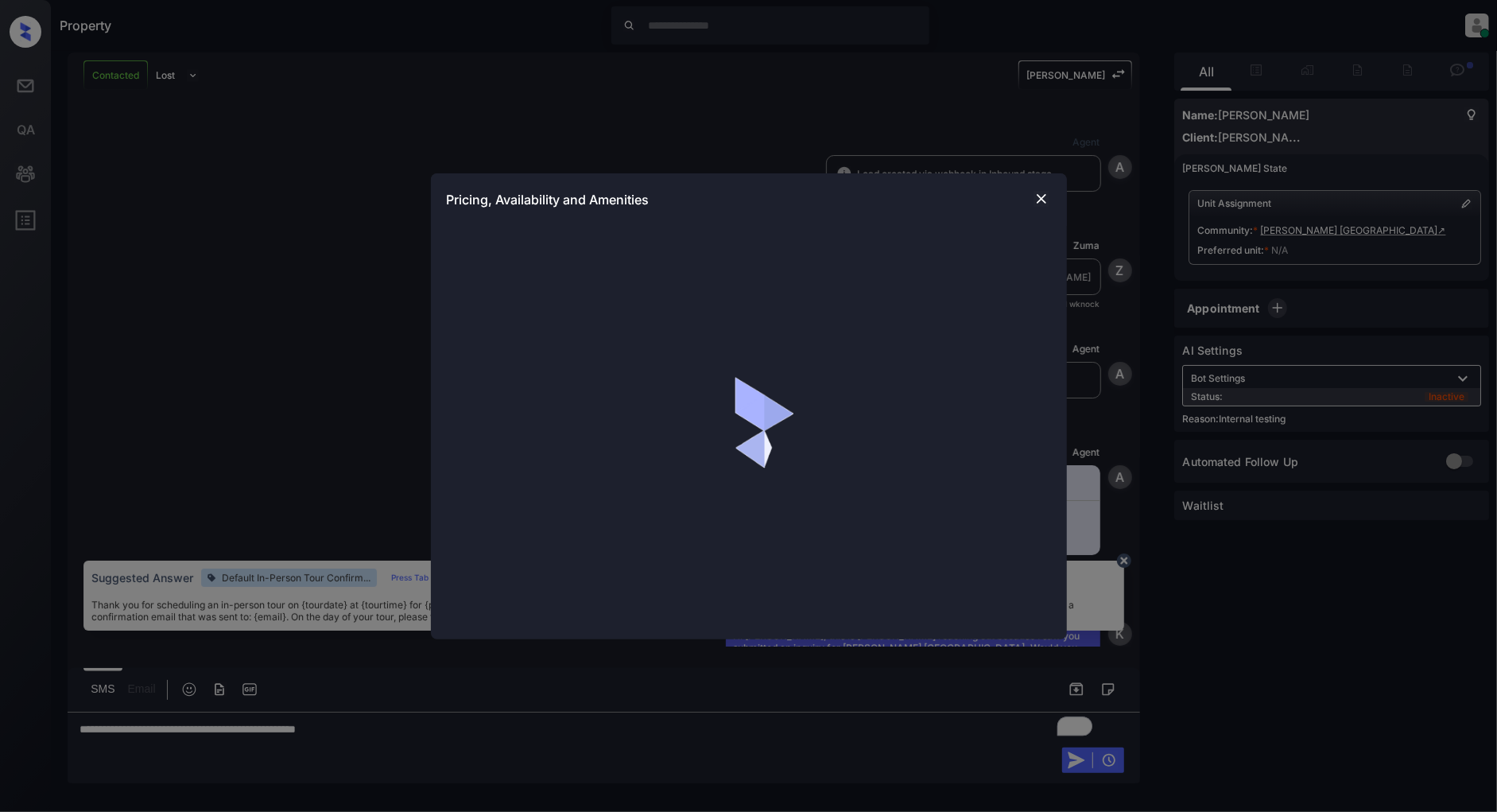
scroll to position [3569, 0]
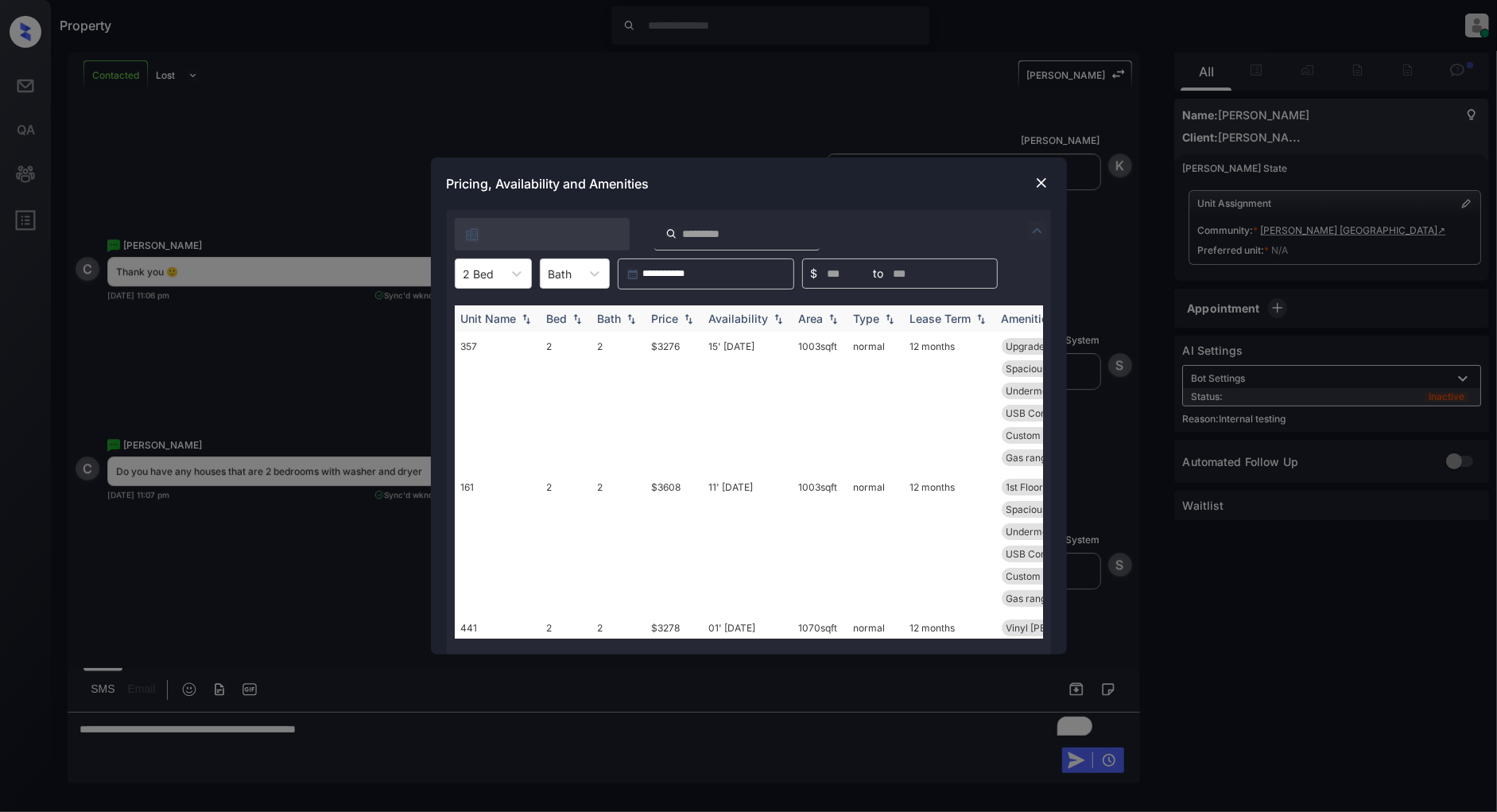
click at [689, 315] on img at bounding box center [688, 318] width 16 height 11
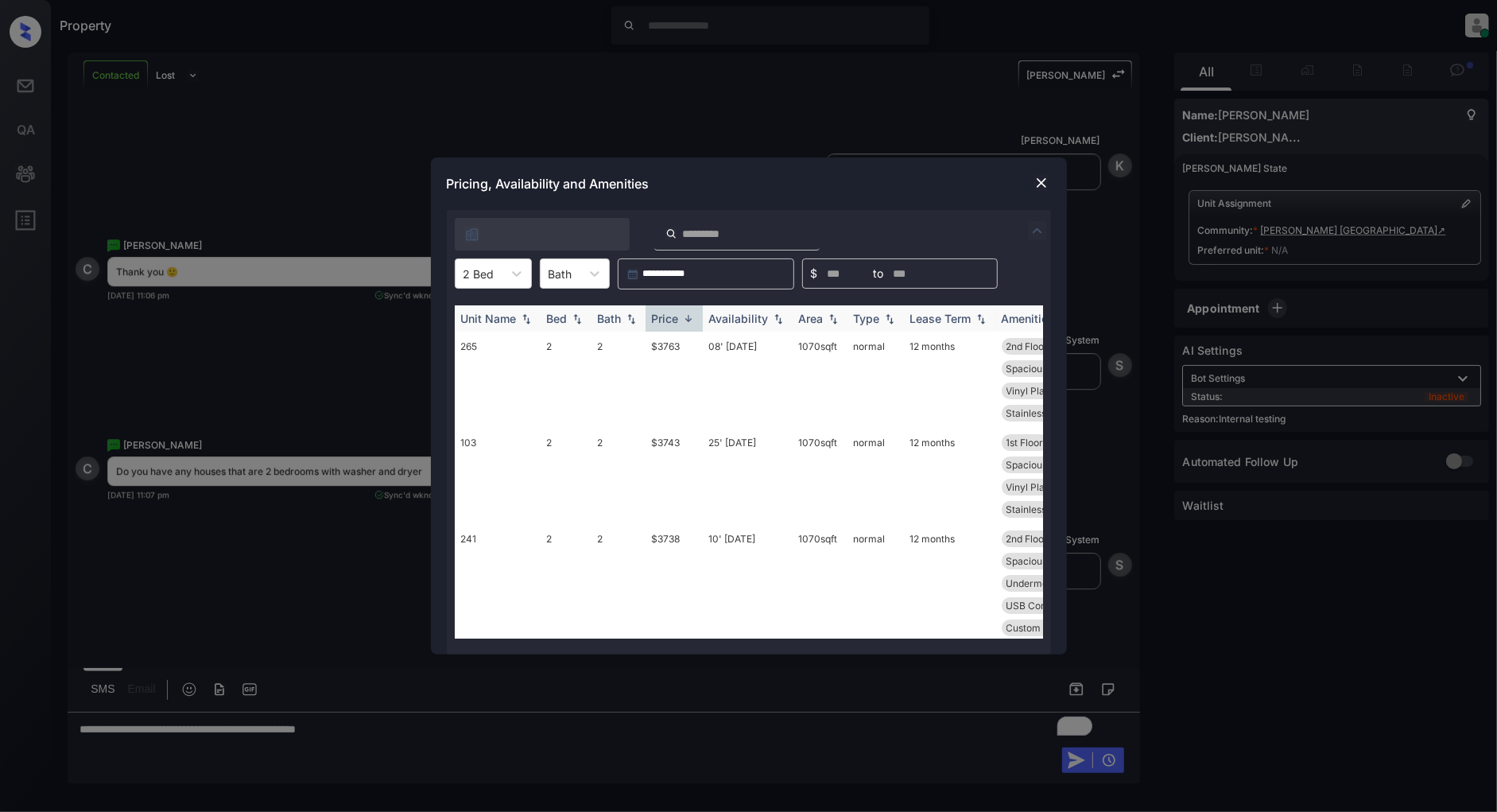
click at [689, 315] on img at bounding box center [688, 318] width 16 height 12
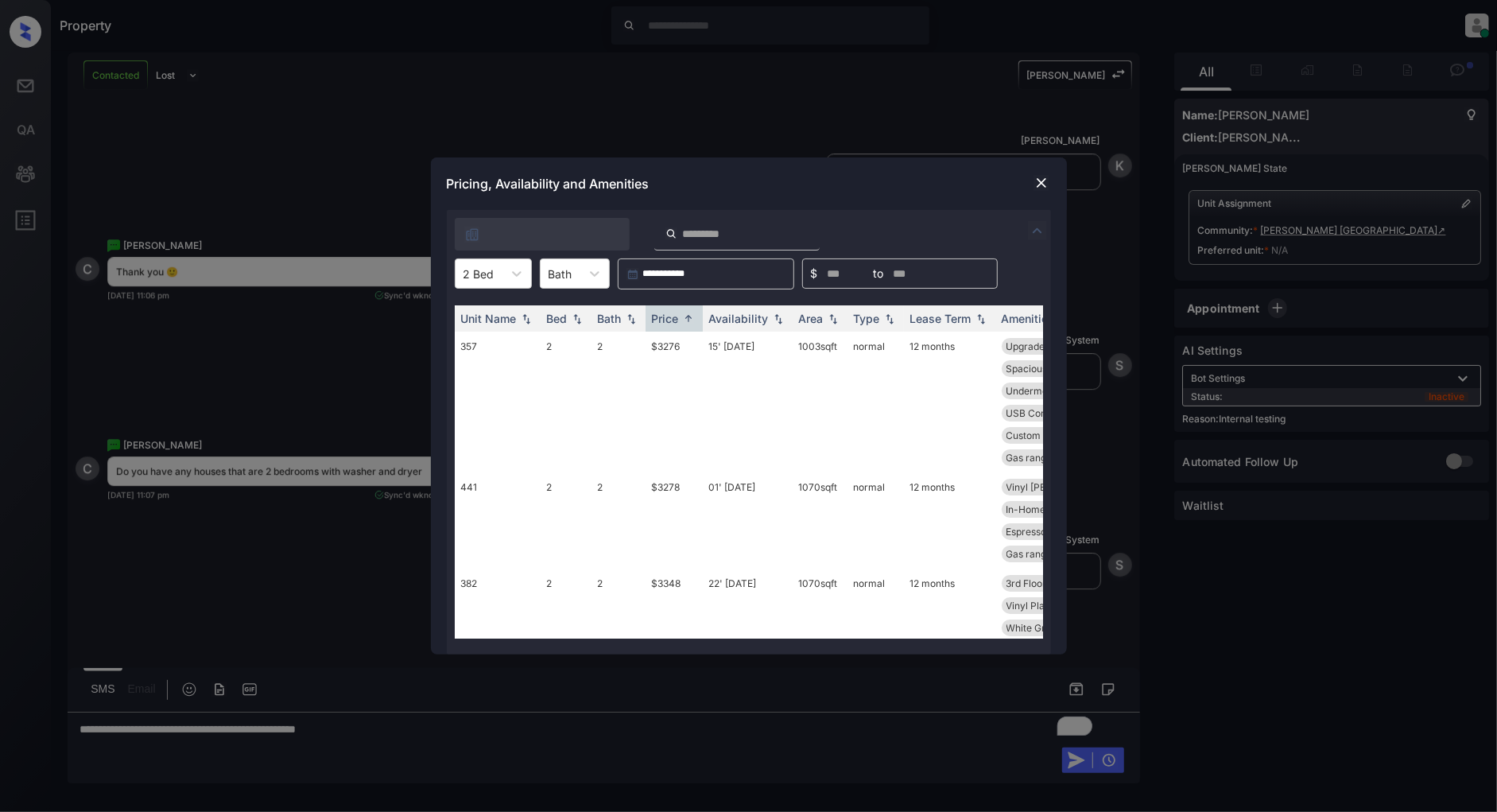
click at [1049, 176] on div at bounding box center [1042, 183] width 19 height 19
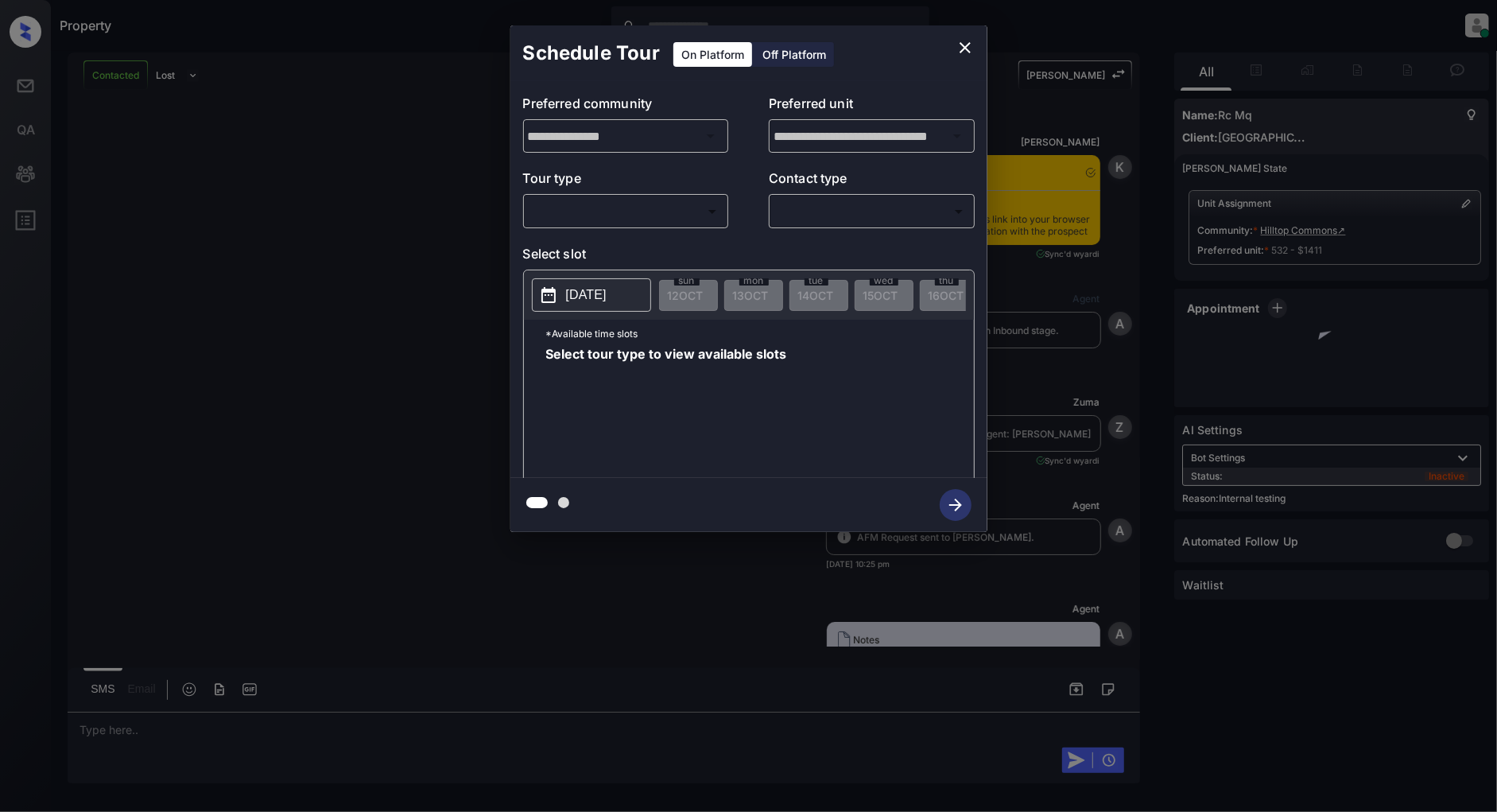
scroll to position [2289, 0]
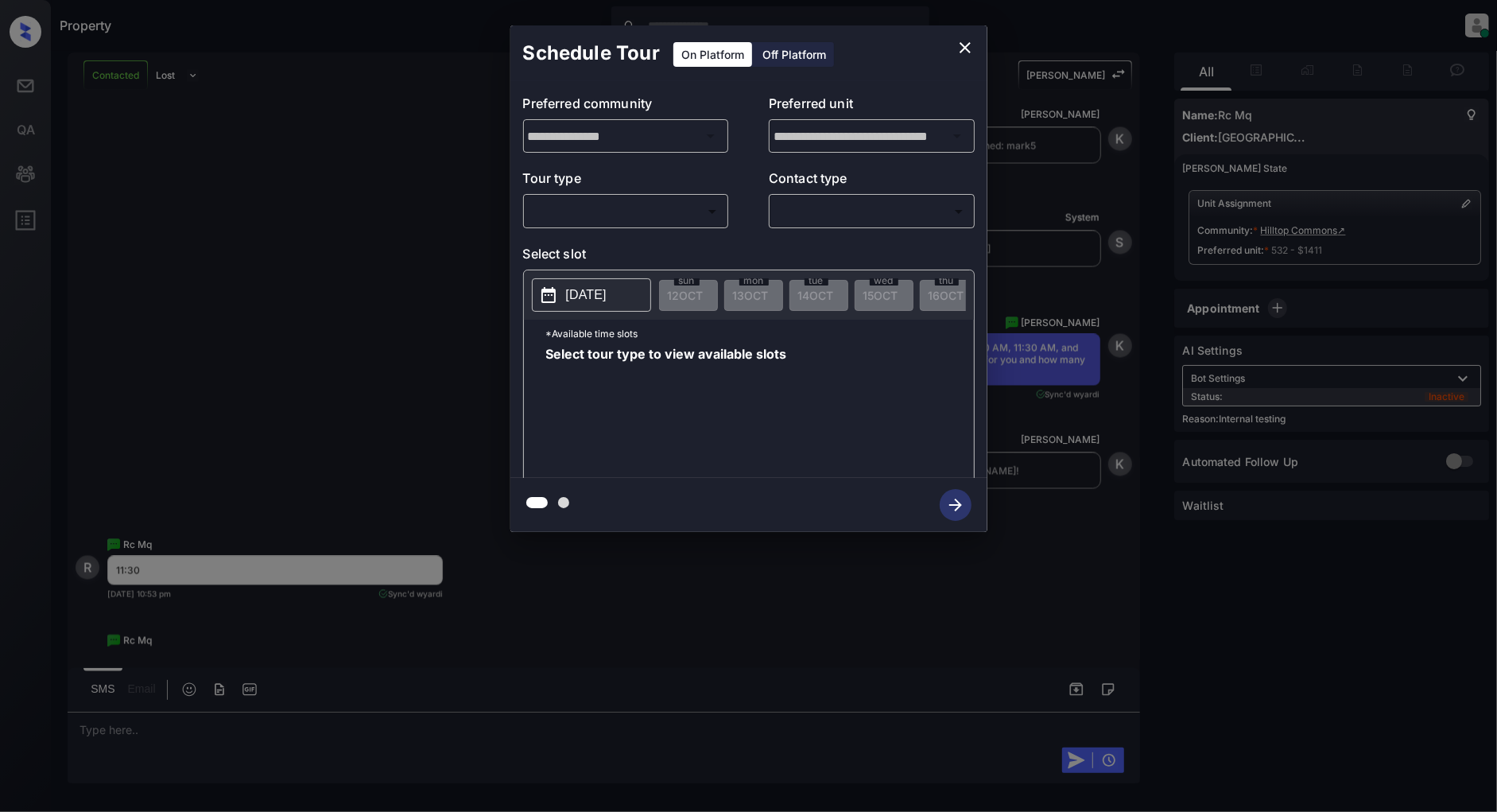
click at [669, 204] on body "Property [PERSON_NAME] Online Set yourself offline Set yourself on break Profil…" at bounding box center [748, 406] width 1497 height 812
click at [608, 250] on li "In Person" at bounding box center [625, 247] width 195 height 29
type input "********"
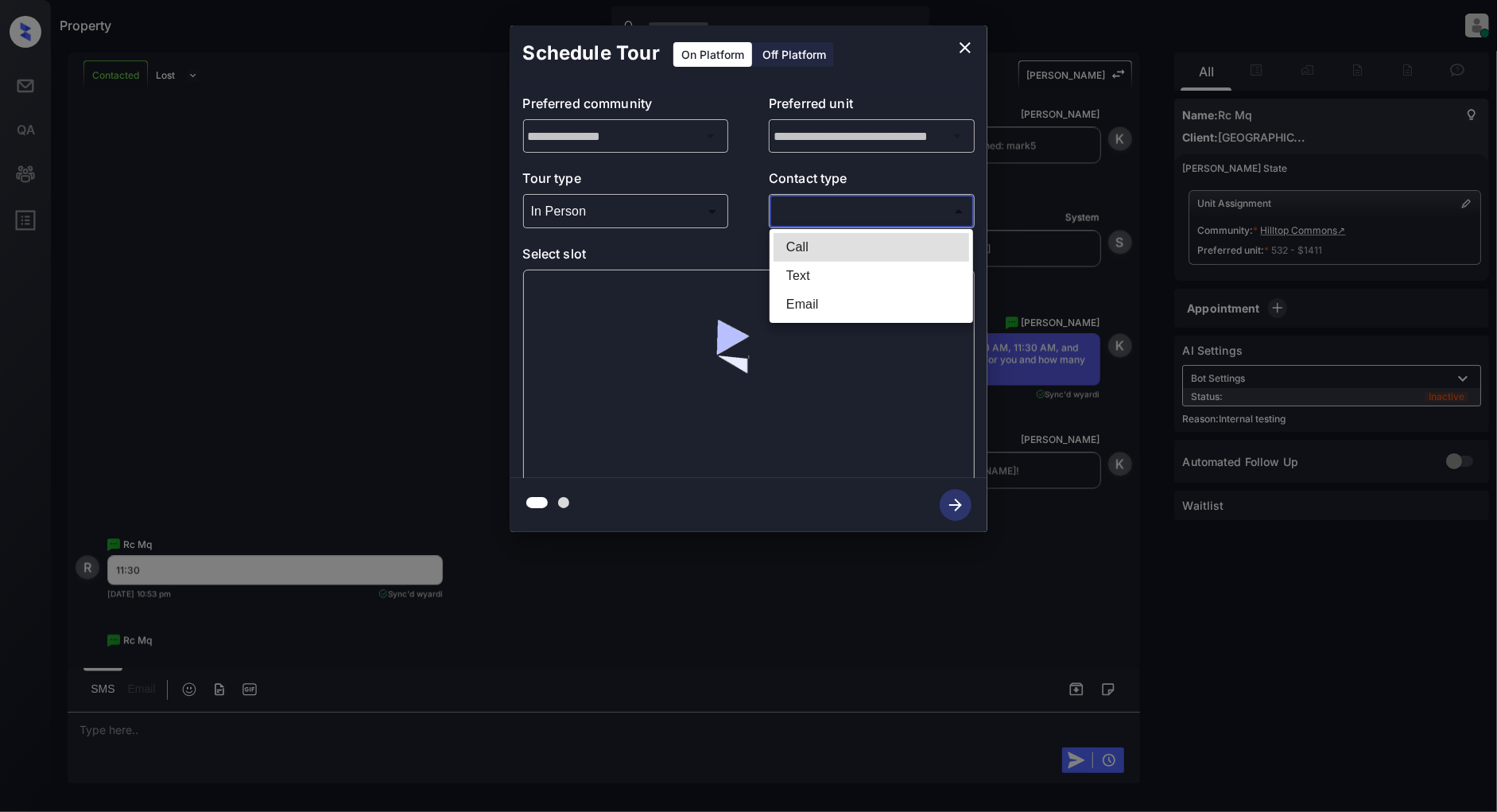
click at [851, 216] on body "Property [PERSON_NAME] Online Set yourself offline Set yourself on break Profil…" at bounding box center [748, 406] width 1497 height 812
click at [823, 271] on li "Text" at bounding box center [871, 276] width 195 height 29
type input "****"
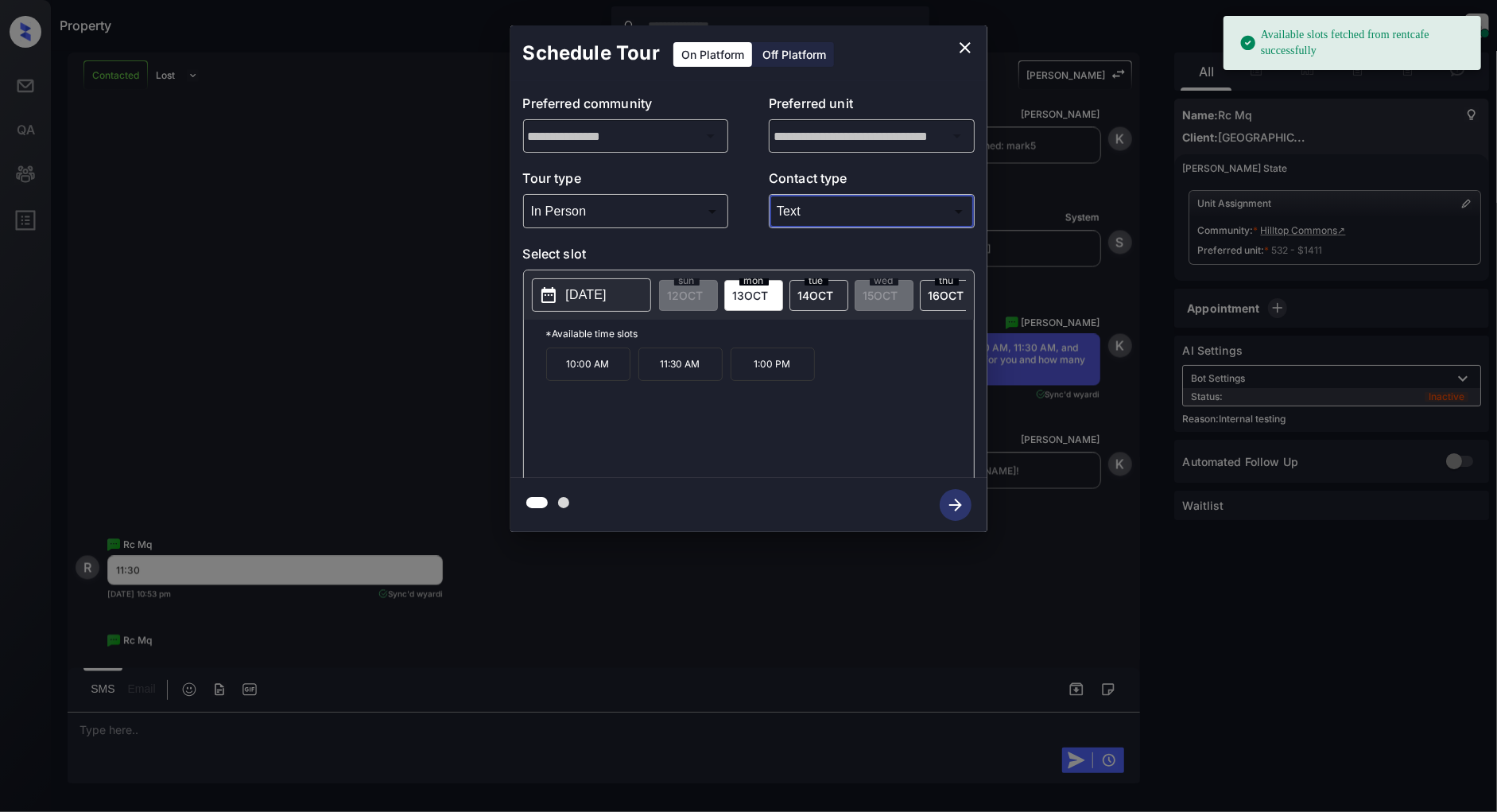
click at [753, 291] on span "[DATE]" at bounding box center [751, 295] width 36 height 13
click at [673, 376] on p "11:30 AM" at bounding box center [681, 364] width 84 height 34
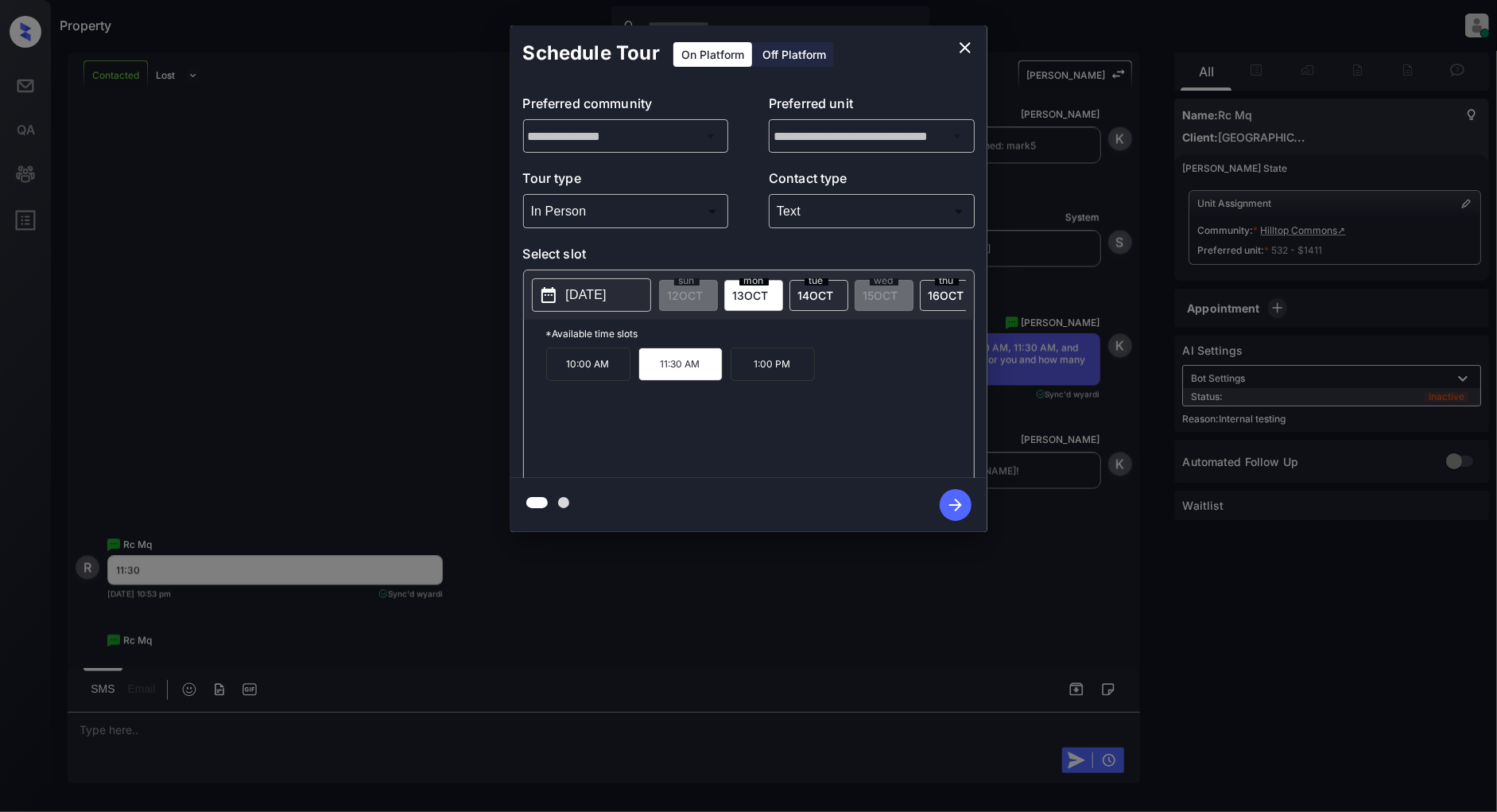
click at [949, 507] on icon "button" at bounding box center [956, 505] width 32 height 32
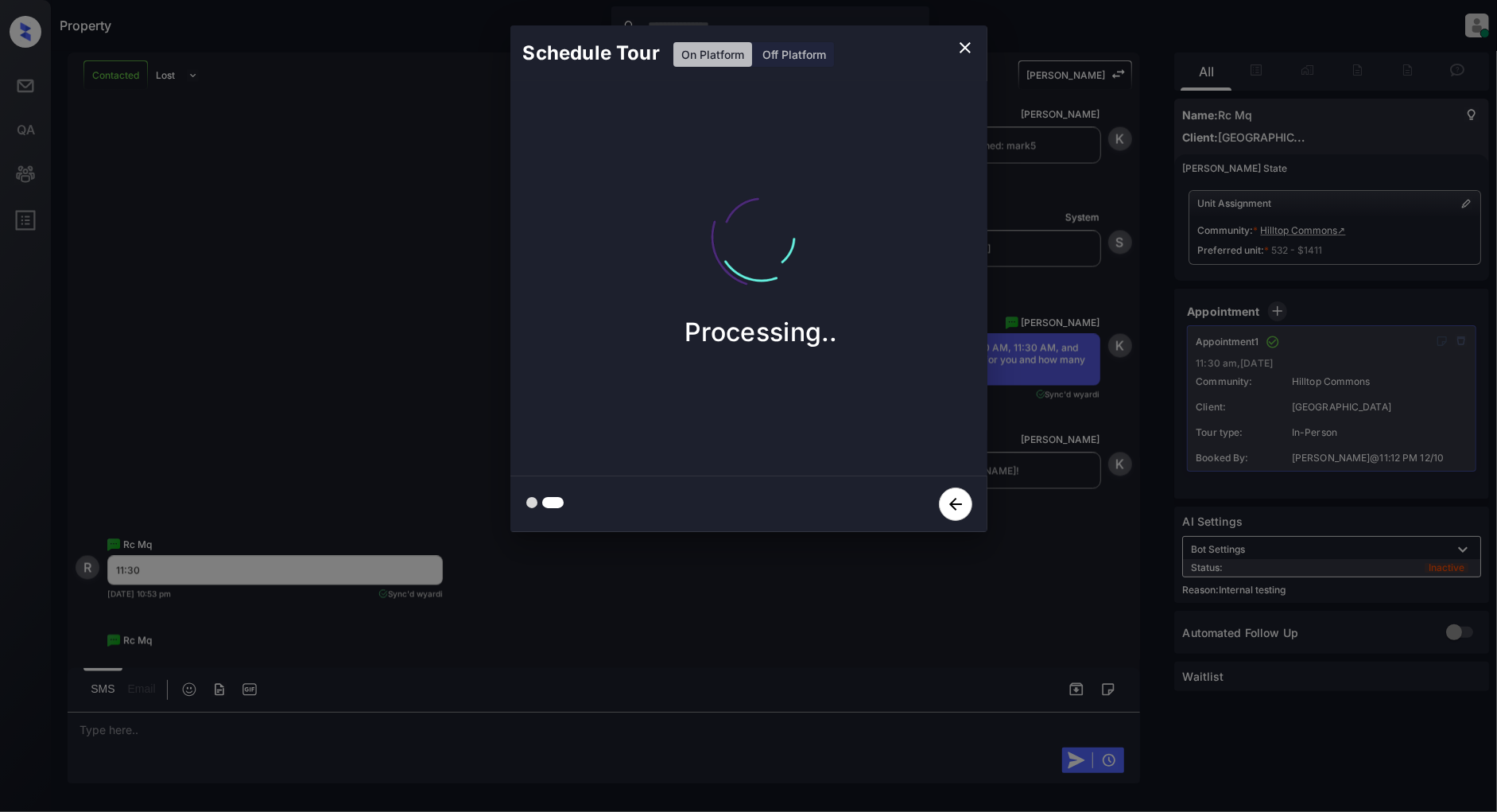
click at [960, 42] on icon "close" at bounding box center [965, 47] width 11 height 11
